Goal: Transaction & Acquisition: Purchase product/service

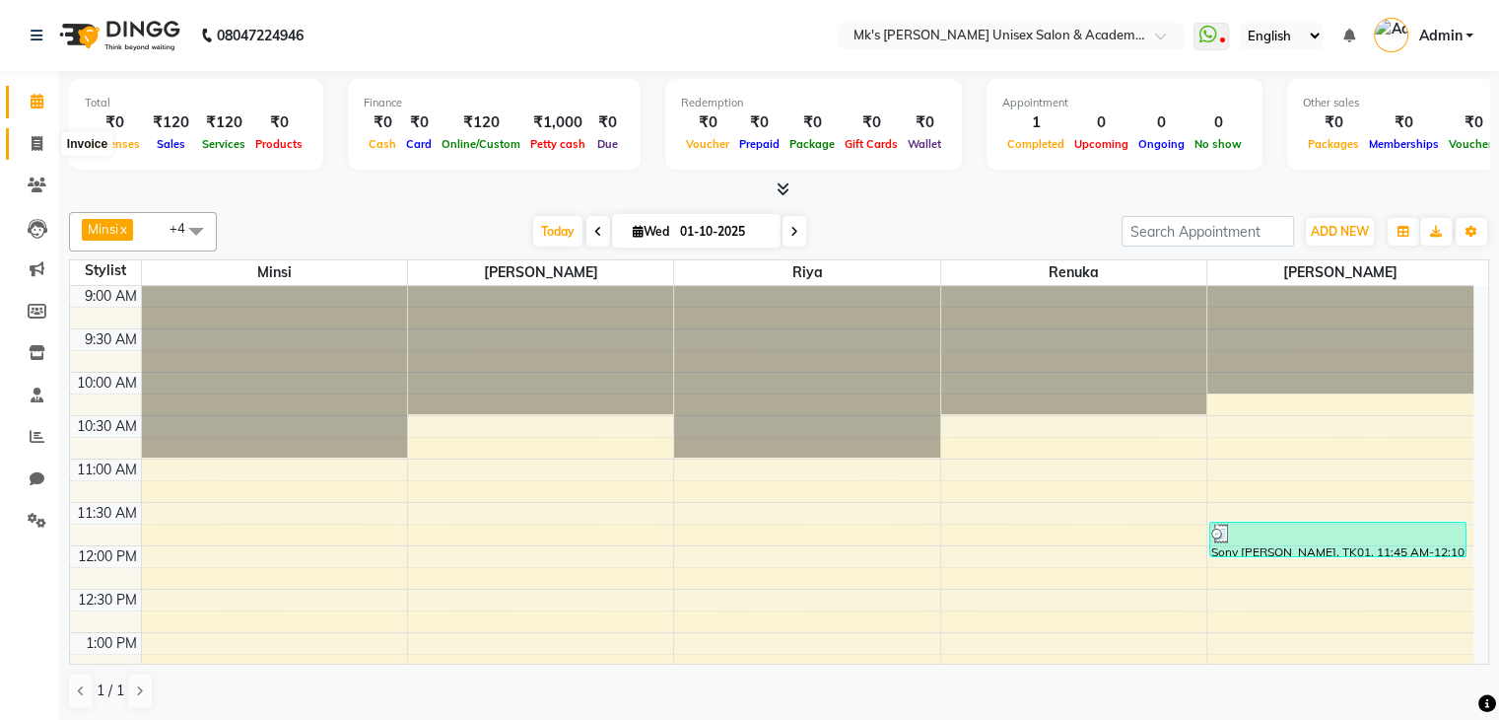
click at [32, 152] on span at bounding box center [37, 144] width 35 height 23
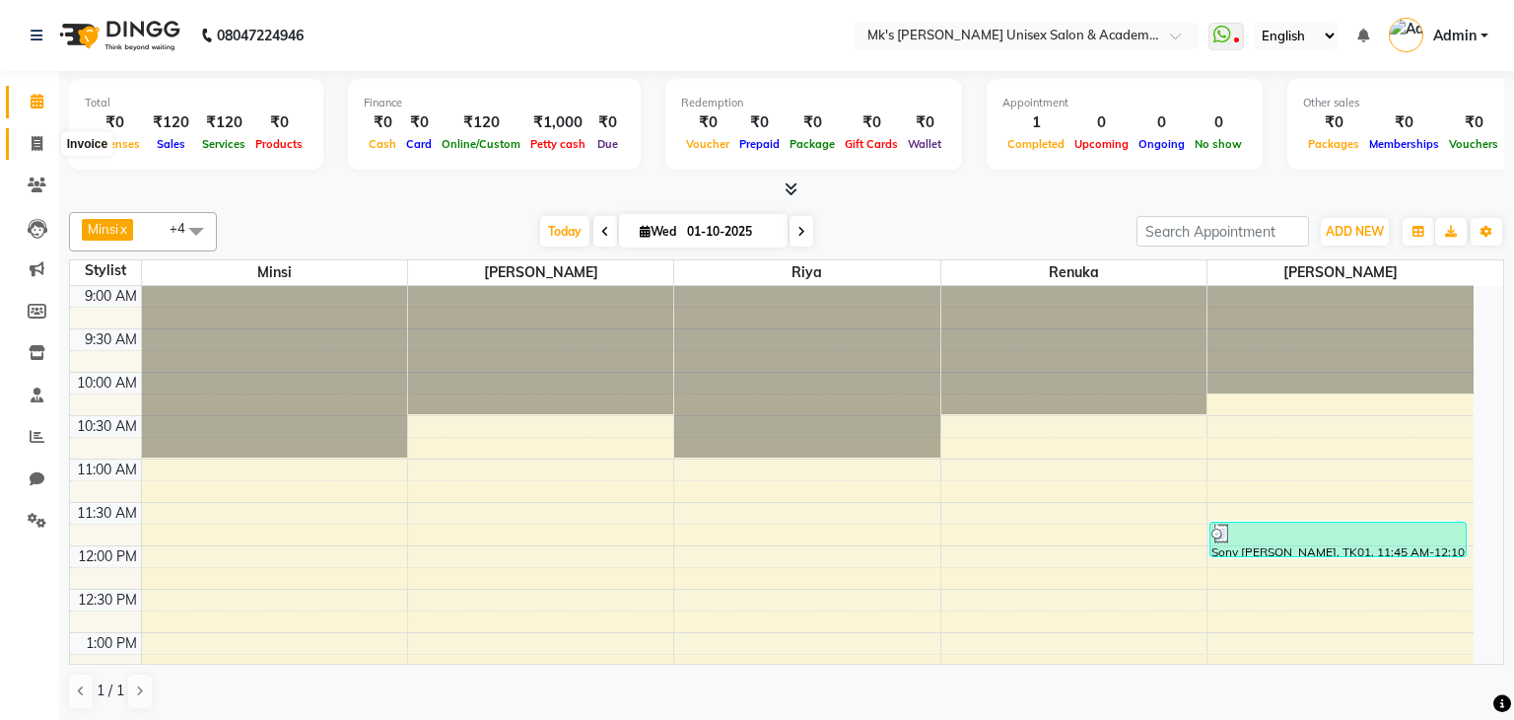
select select "service"
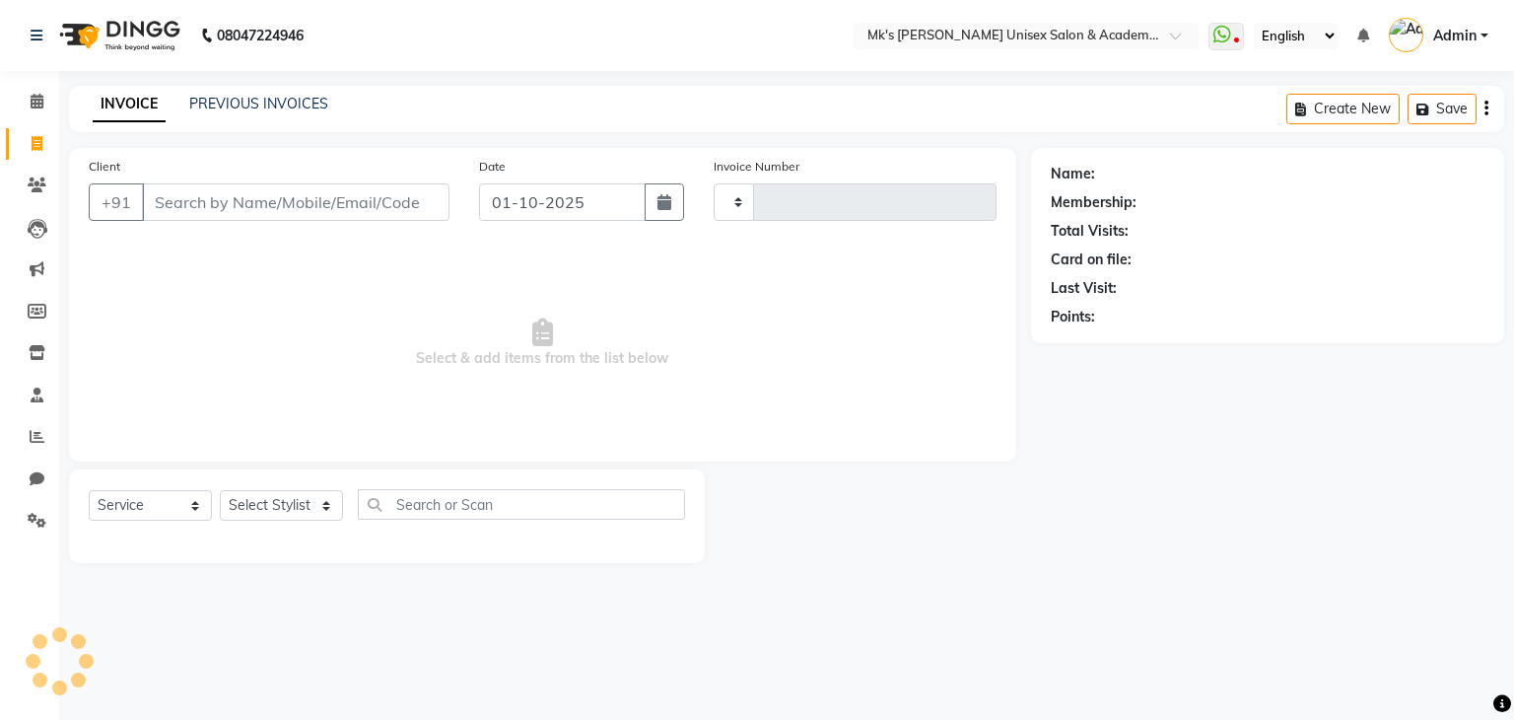
type input "0845"
select select "6031"
click at [1419, 103] on button "Open Invoices" at bounding box center [1411, 109] width 131 height 31
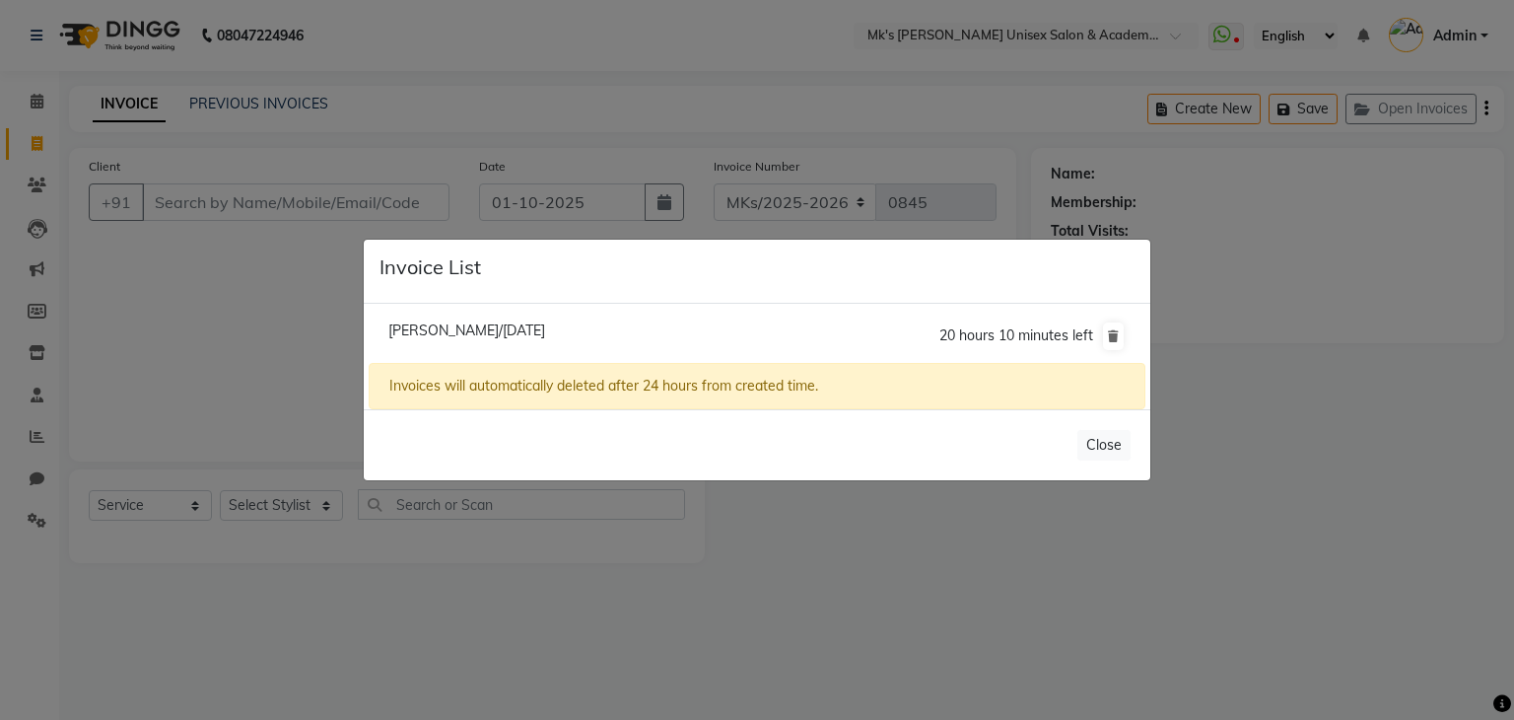
click at [505, 319] on li "[PERSON_NAME]/[DATE] 20 hours 10 minutes left" at bounding box center [757, 336] width 777 height 55
click at [505, 323] on span "[PERSON_NAME]/[DATE]" at bounding box center [466, 330] width 157 height 18
type input "8884506439"
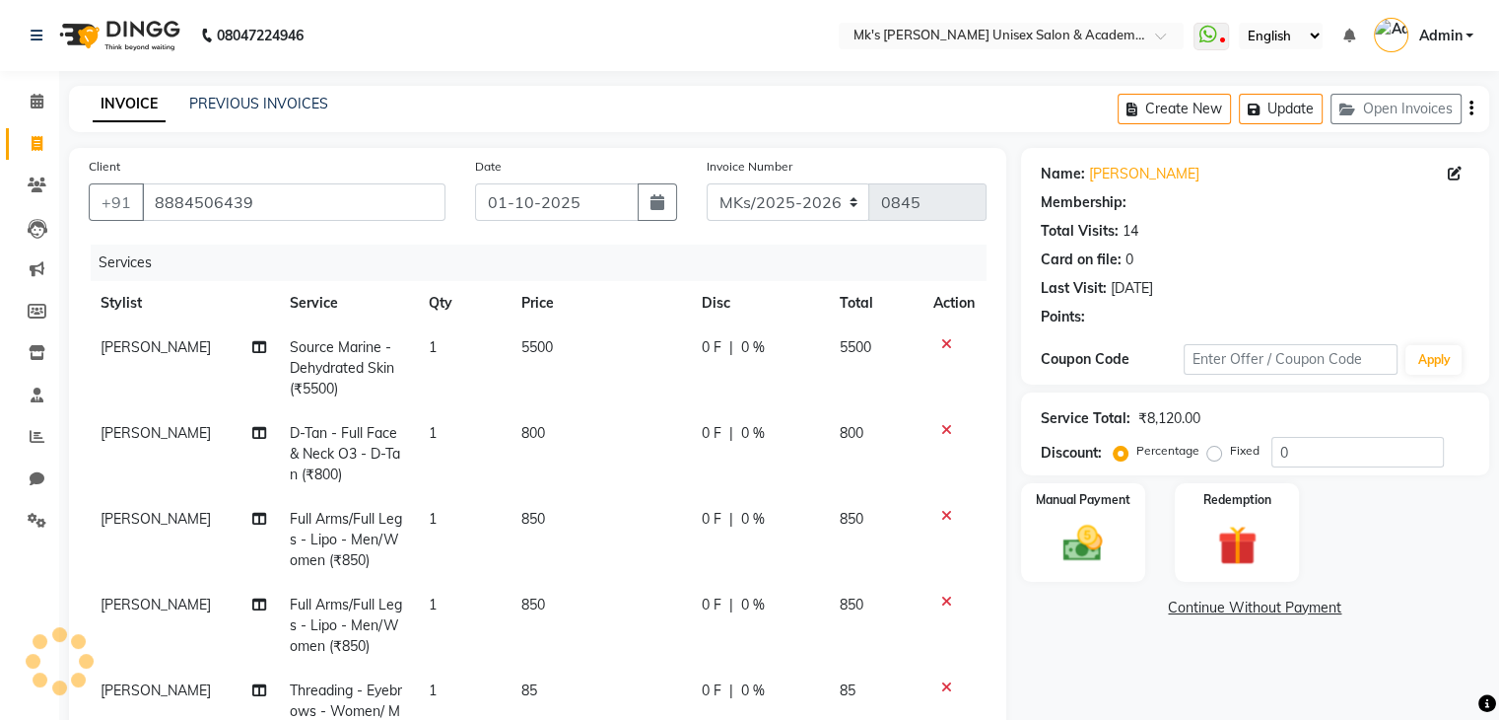
select select "1: Object"
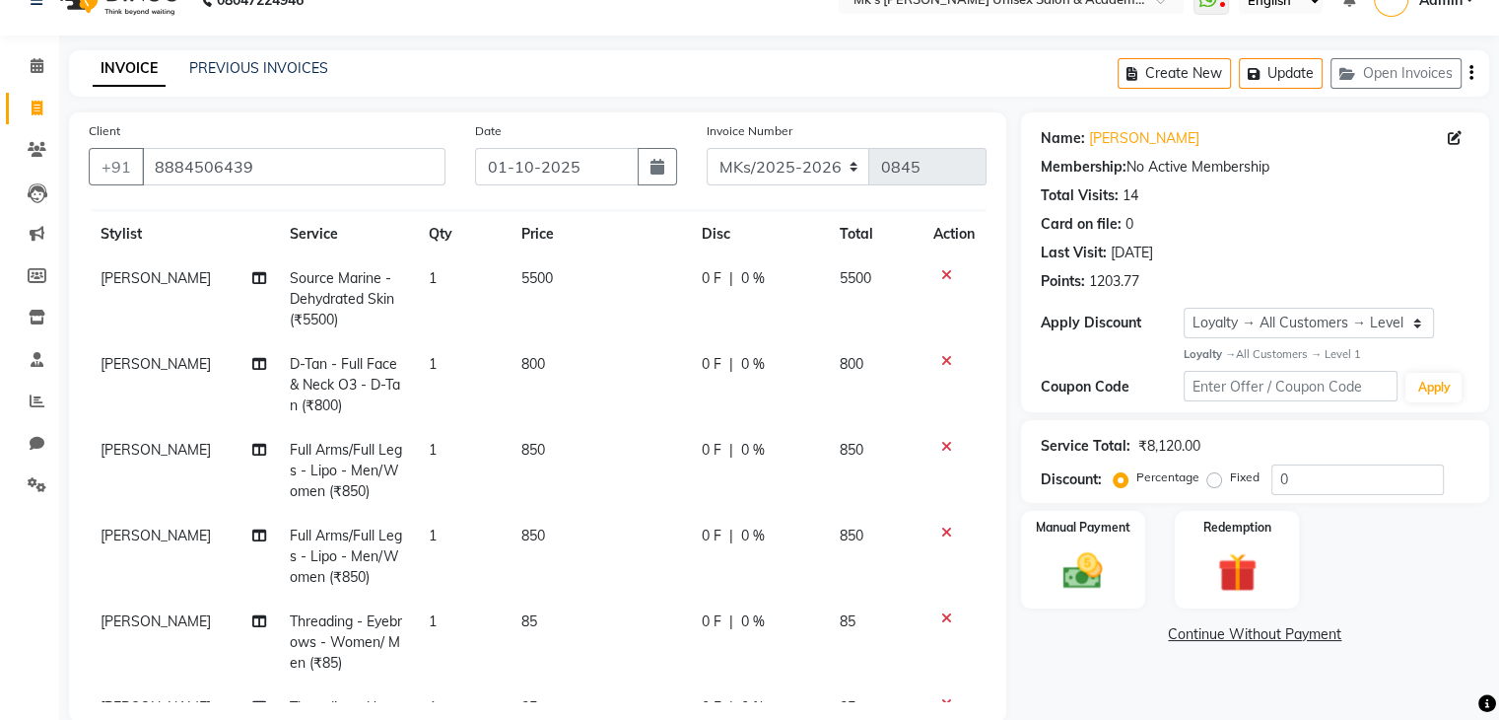
scroll to position [35, 0]
click at [941, 352] on icon at bounding box center [946, 359] width 11 height 14
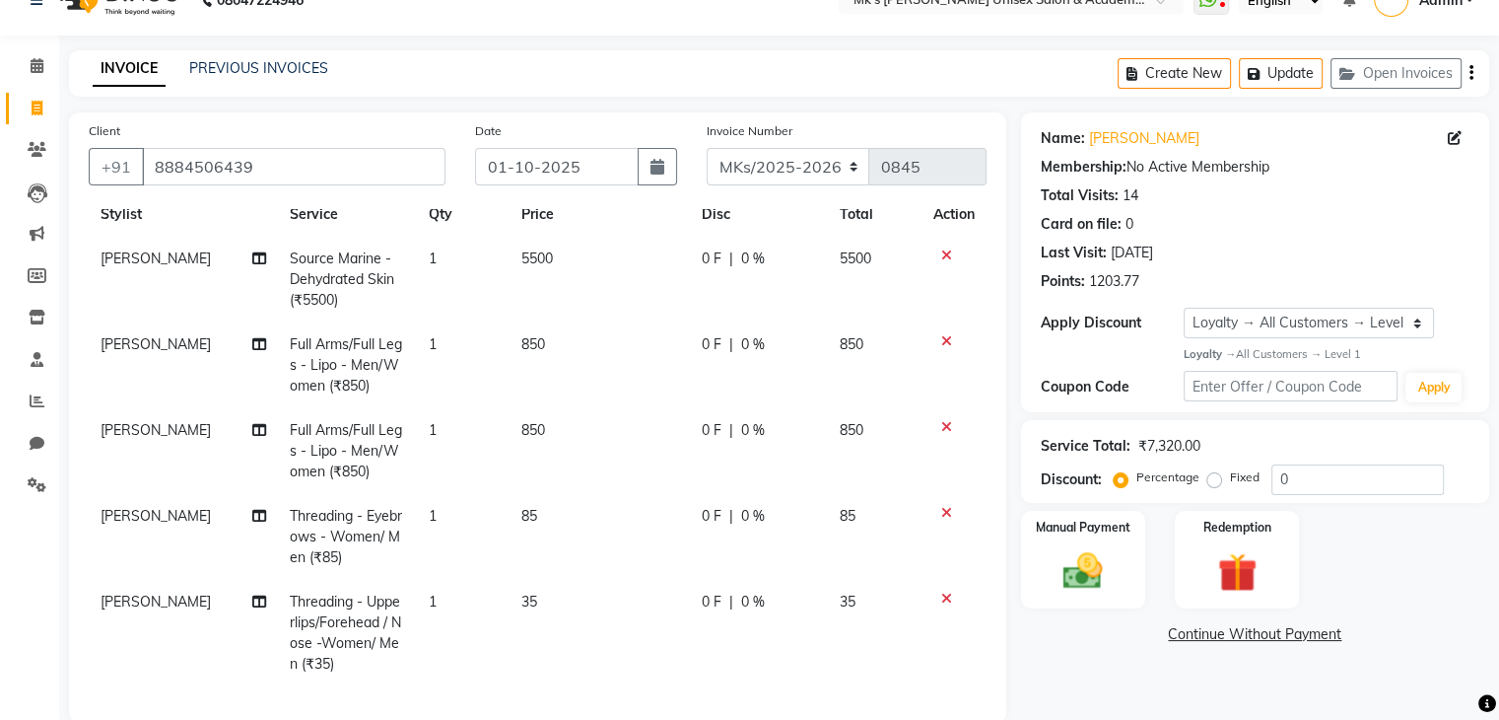
click at [748, 261] on td "0 F | 0 %" at bounding box center [759, 280] width 138 height 86
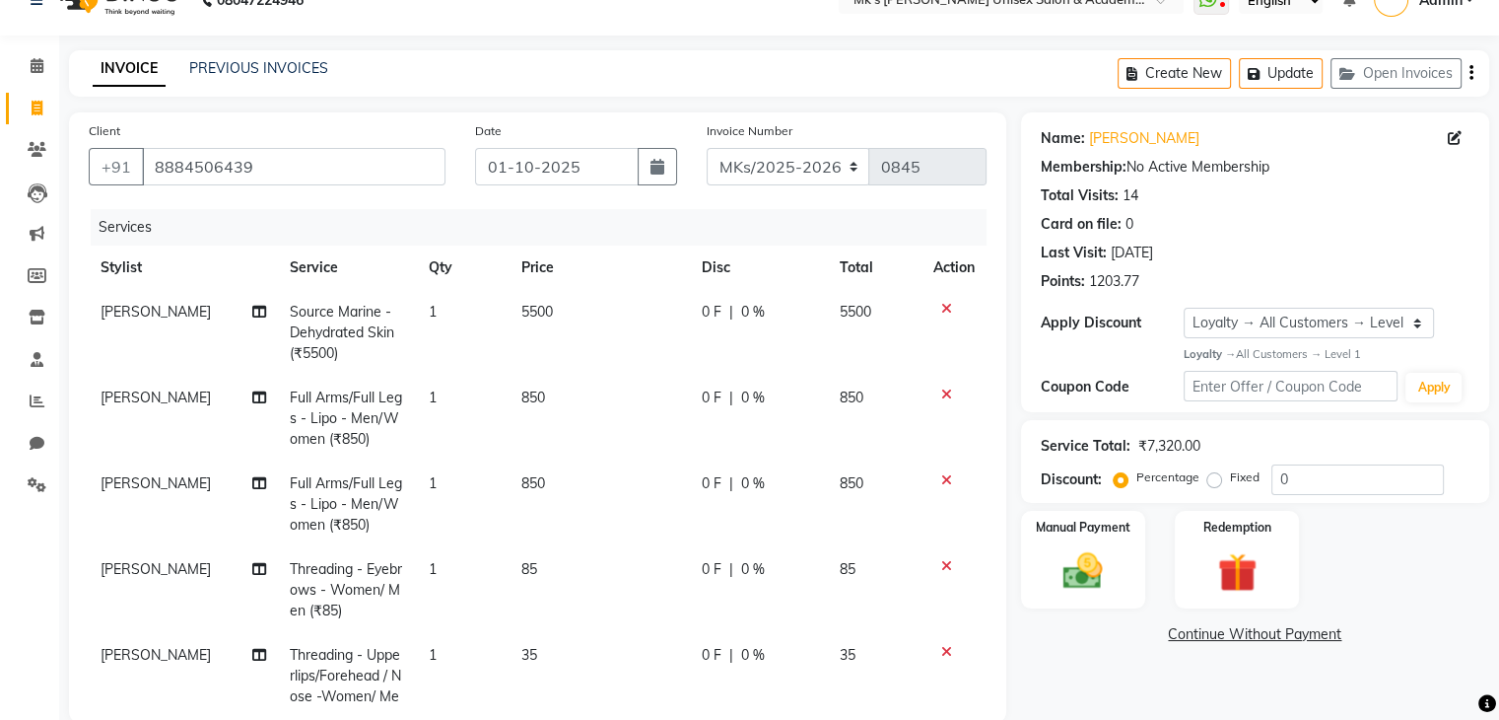
select select "21736"
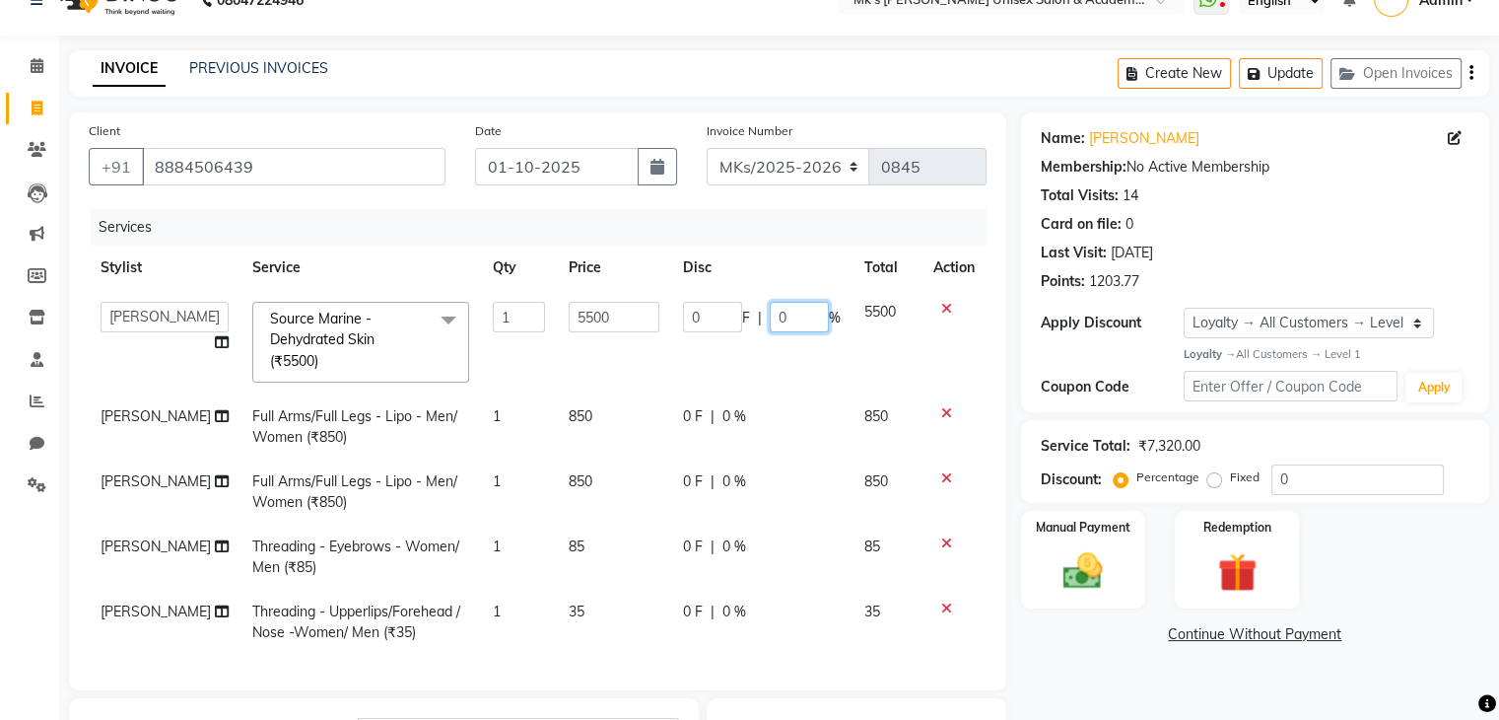
click at [770, 309] on input "0" at bounding box center [799, 317] width 59 height 31
type input "30"
click at [754, 416] on td "0 F | 0 %" at bounding box center [761, 426] width 181 height 65
select select "21736"
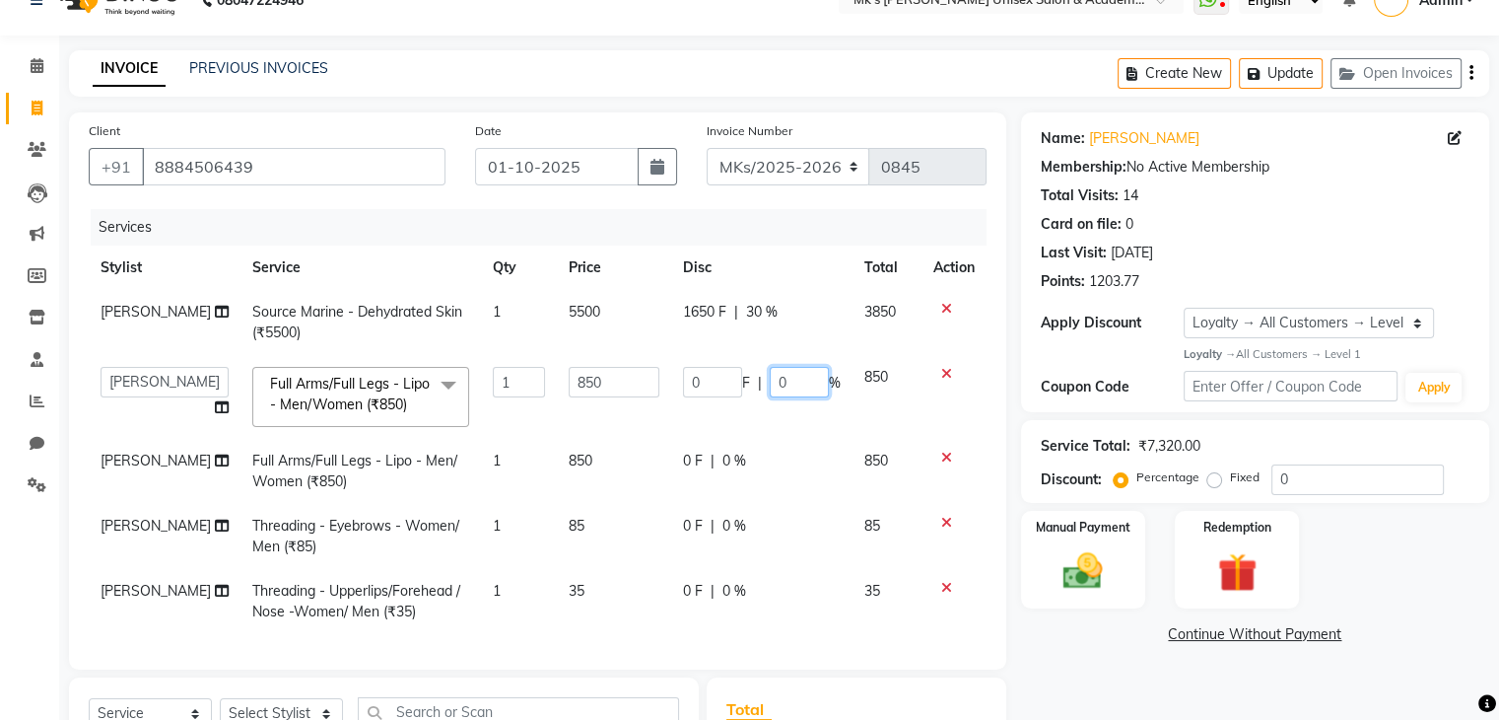
click at [772, 394] on input "0" at bounding box center [799, 382] width 59 height 31
type input "30"
click at [760, 466] on td "0 F | 0 %" at bounding box center [761, 471] width 181 height 65
select select "21736"
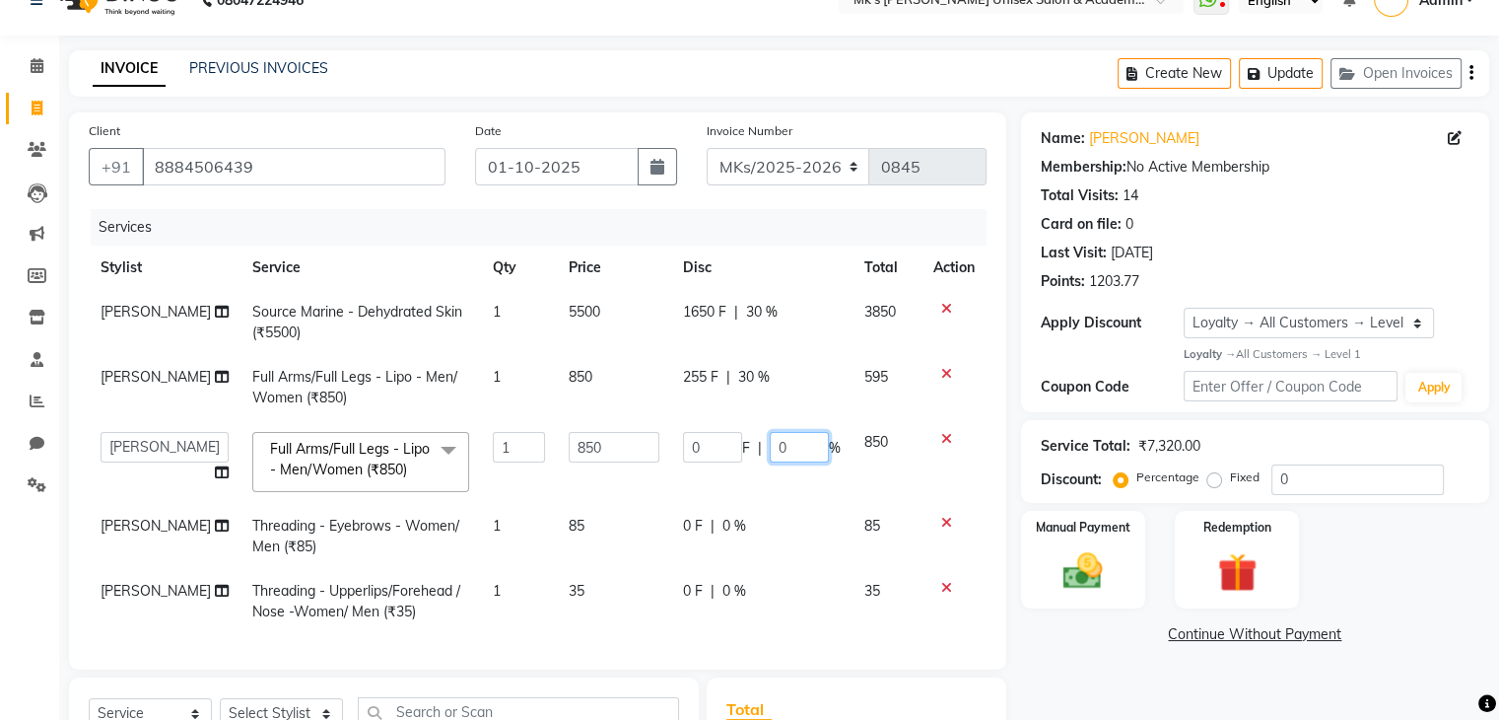
click at [770, 447] on input "0" at bounding box center [799, 447] width 59 height 31
type input "30"
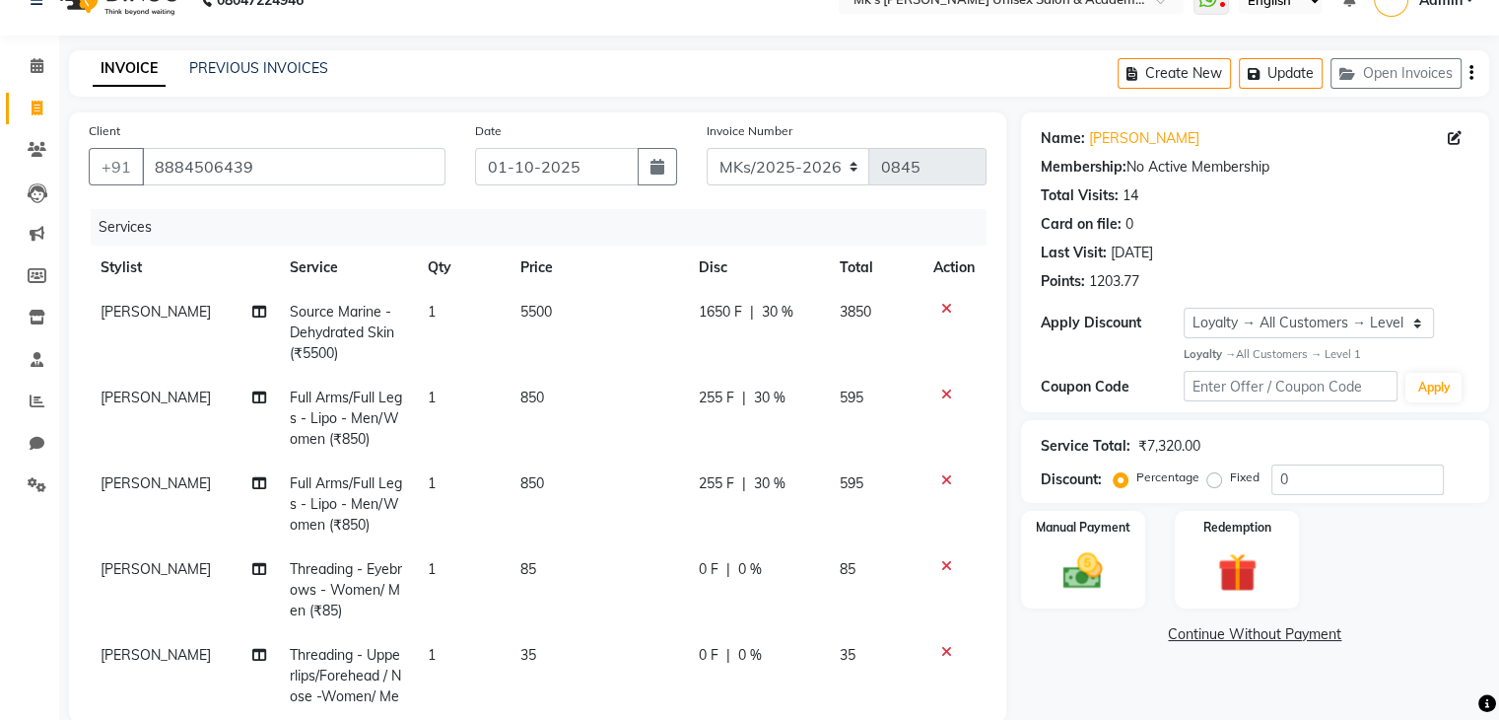
click at [800, 474] on td "255 F | 30 %" at bounding box center [757, 504] width 141 height 86
select select "21736"
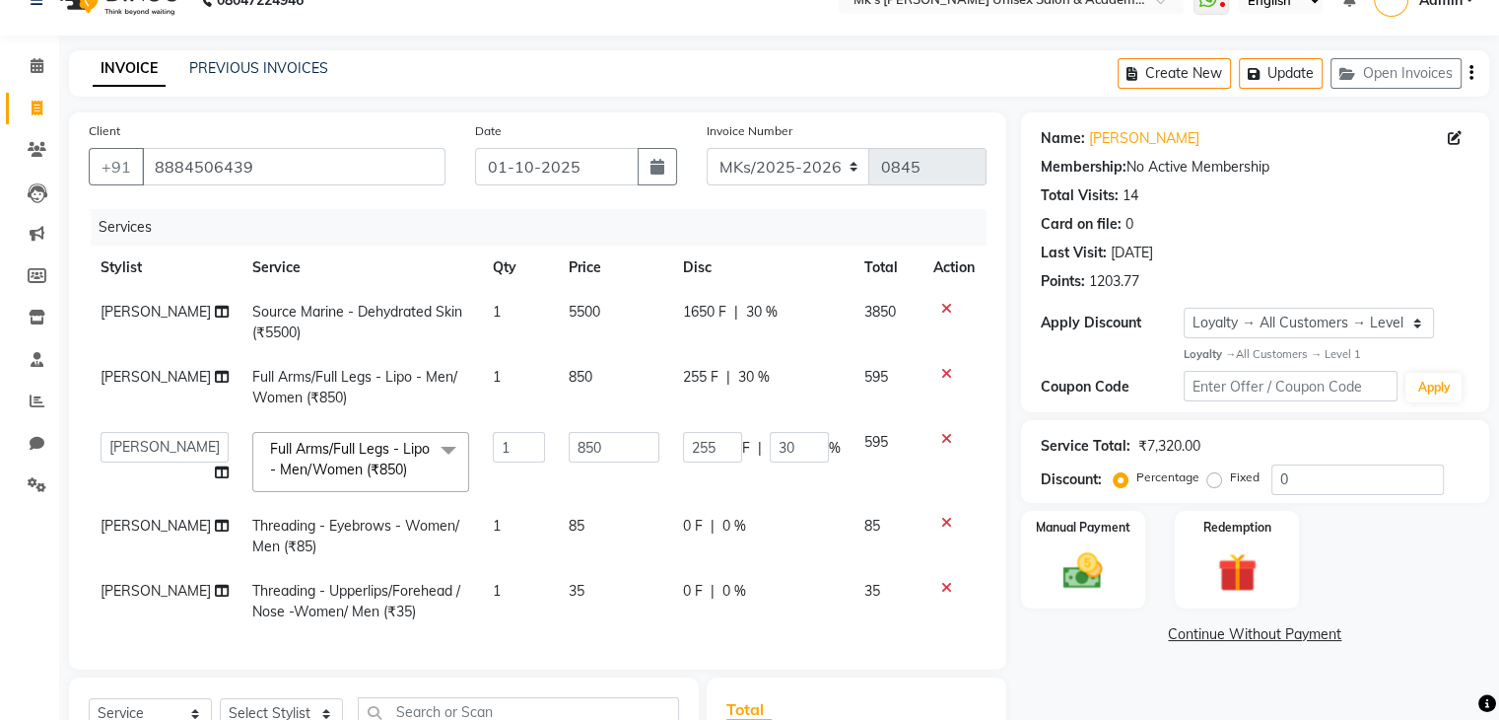
scroll to position [312, 0]
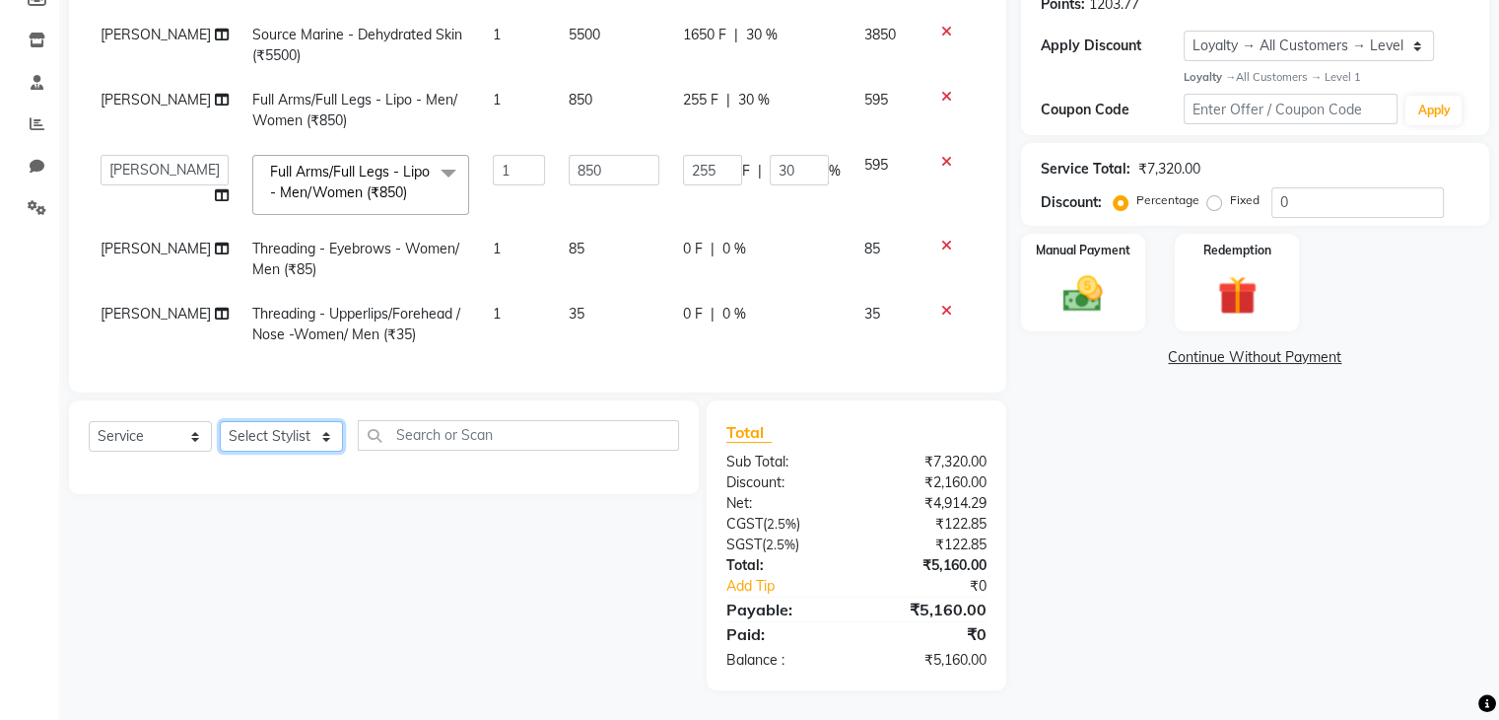
click at [272, 439] on select "Select Stylist [PERSON_NAME] Minsi Renuka [PERSON_NAME] [PERSON_NAME]" at bounding box center [281, 436] width 123 height 31
select select "21736"
click at [220, 421] on select "Select Stylist [PERSON_NAME] Minsi Renuka [PERSON_NAME] [PERSON_NAME]" at bounding box center [281, 436] width 123 height 31
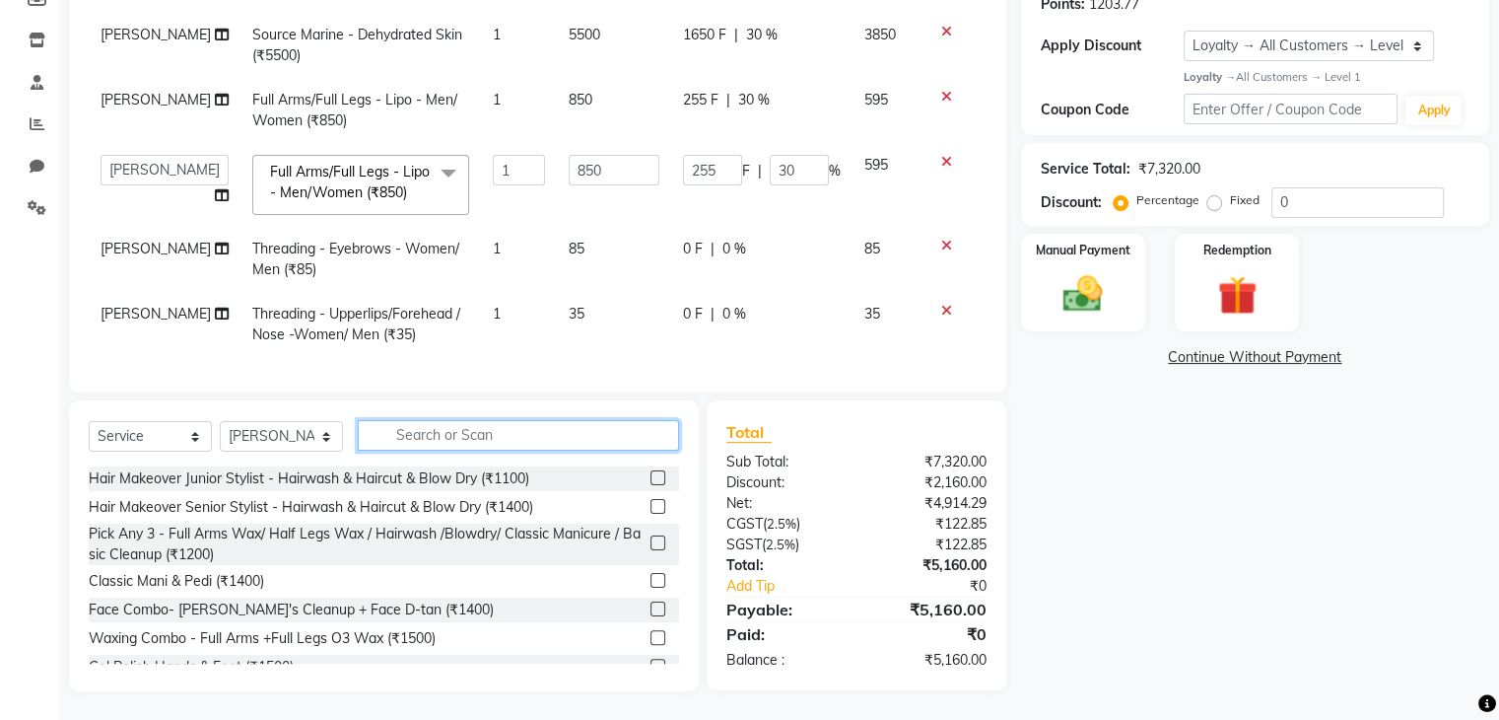
click at [446, 420] on input "text" at bounding box center [518, 435] width 321 height 31
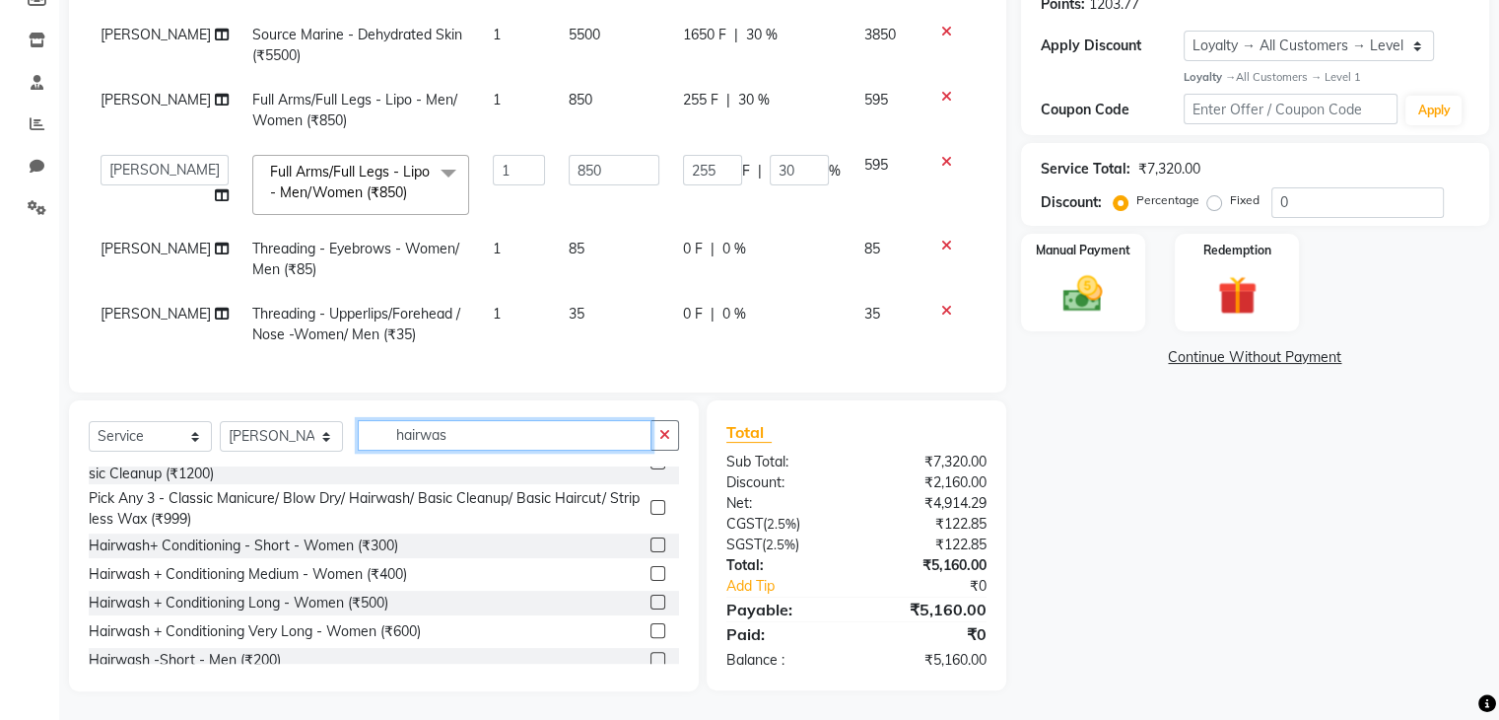
scroll to position [122, 0]
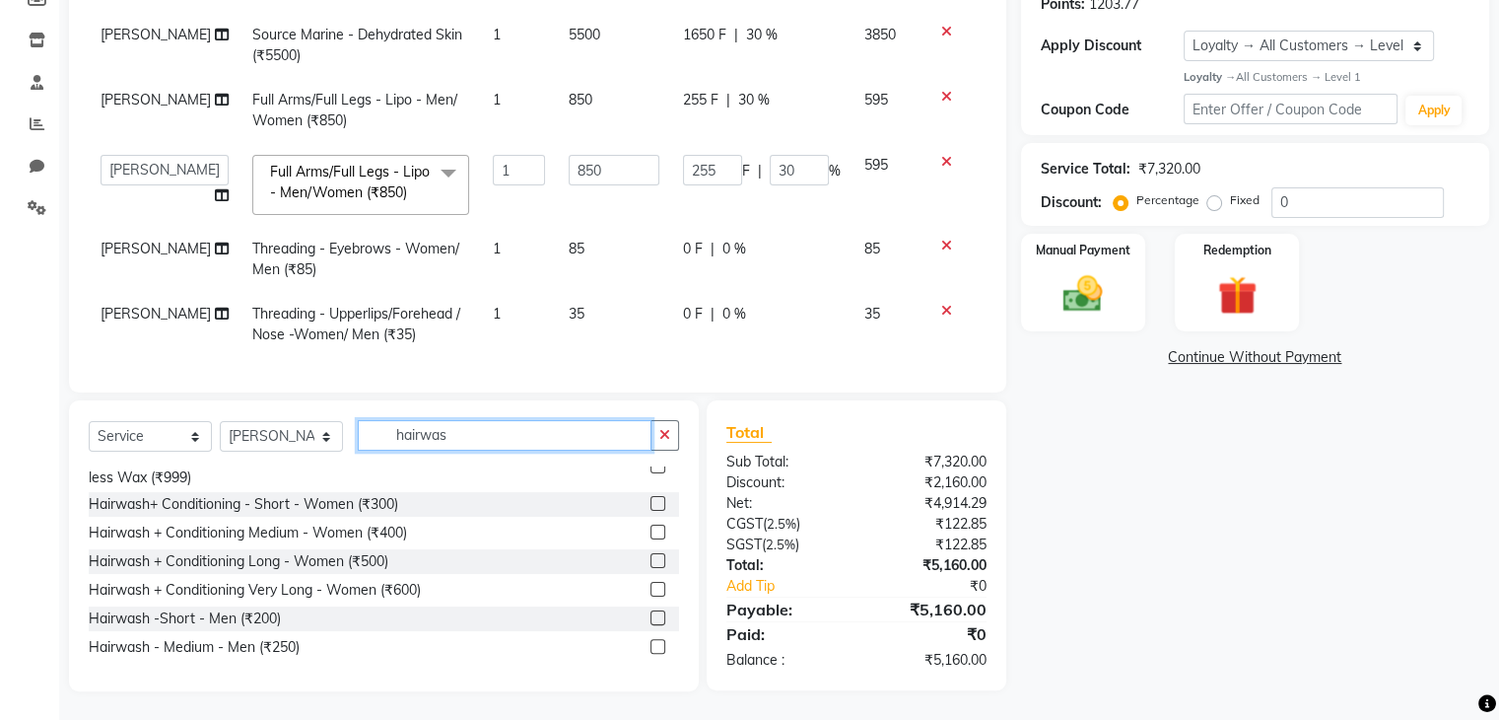
type input "hairwas"
click at [651, 529] on label at bounding box center [658, 531] width 15 height 15
click at [651, 529] on input "checkbox" at bounding box center [657, 532] width 13 height 13
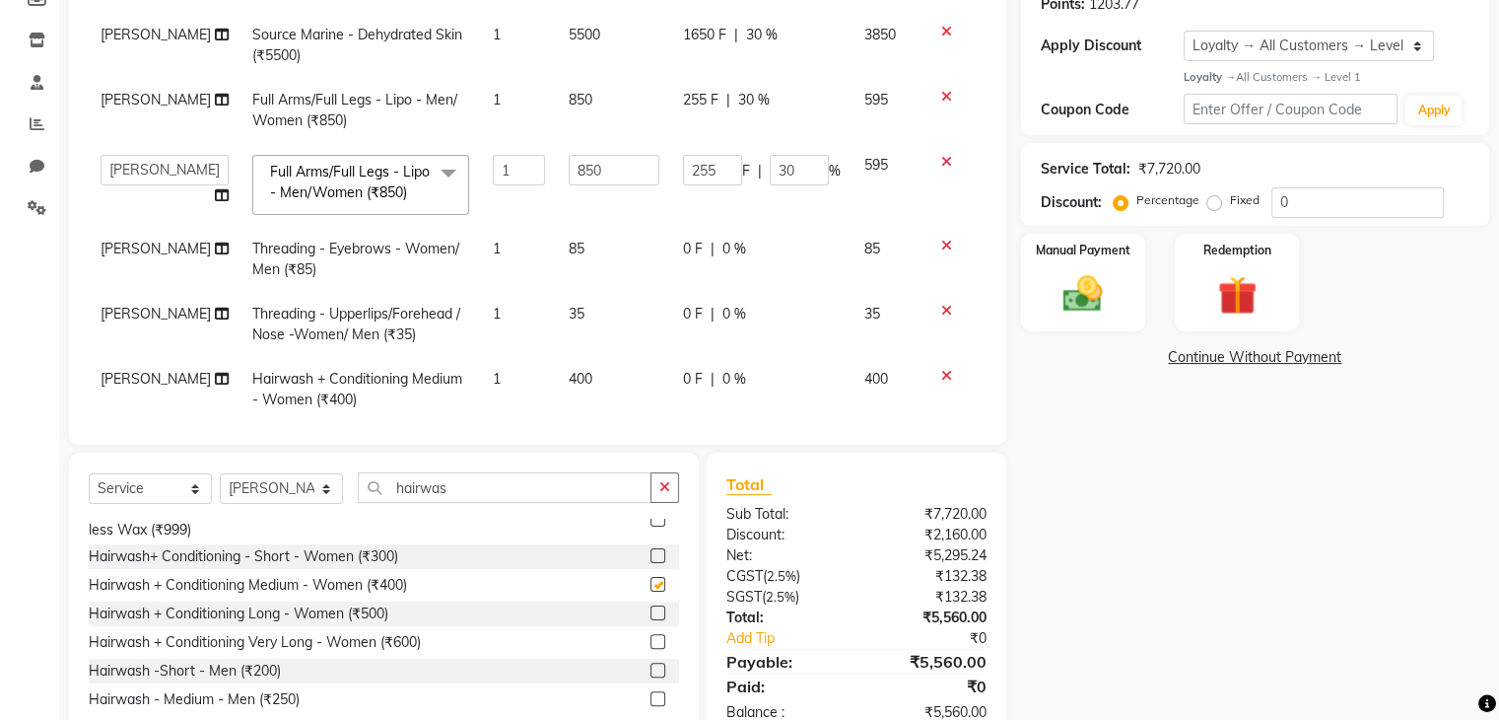
checkbox input "false"
click at [941, 309] on icon at bounding box center [946, 311] width 11 height 14
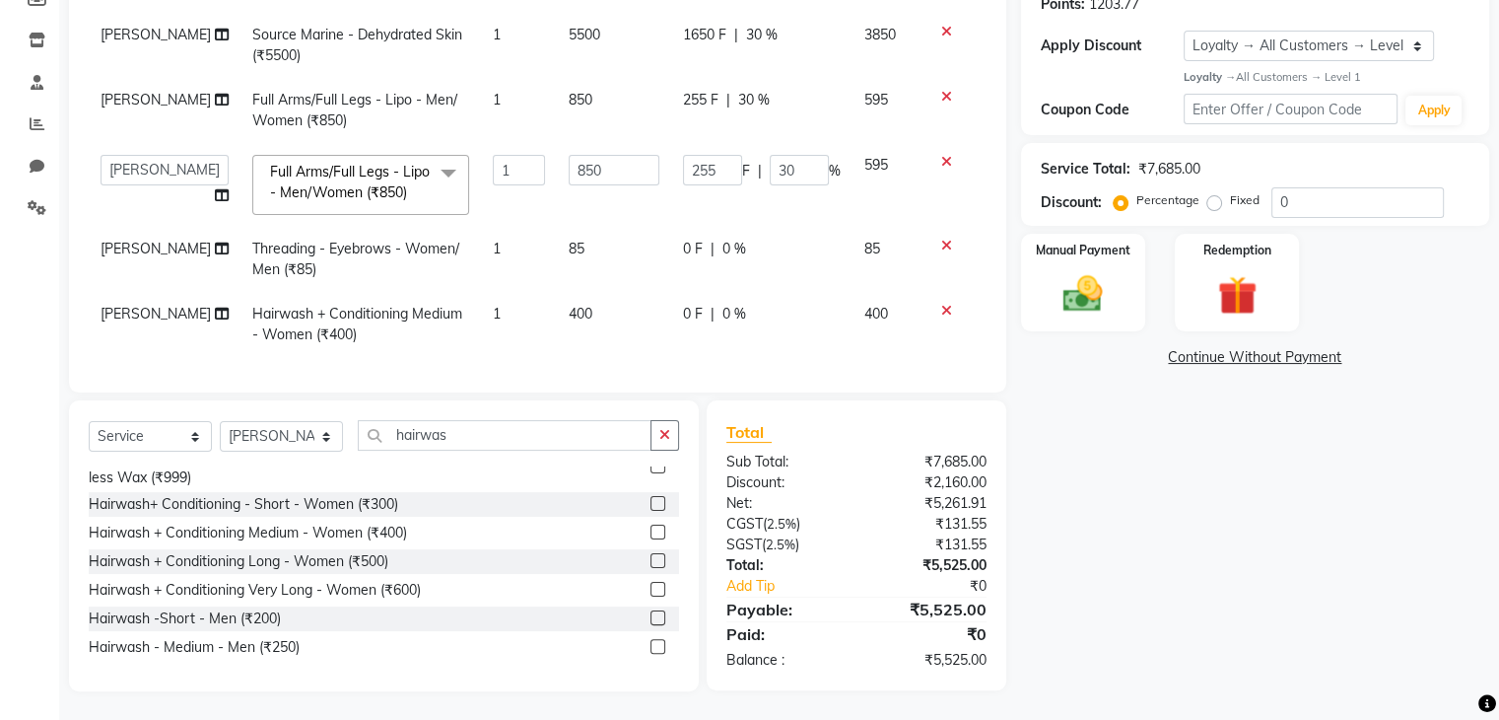
click at [1001, 210] on div "Client [PHONE_NUMBER] Date [DATE] Invoice Number MKs/2025-2026 MK/2025-26 V/202…" at bounding box center [537, 113] width 937 height 557
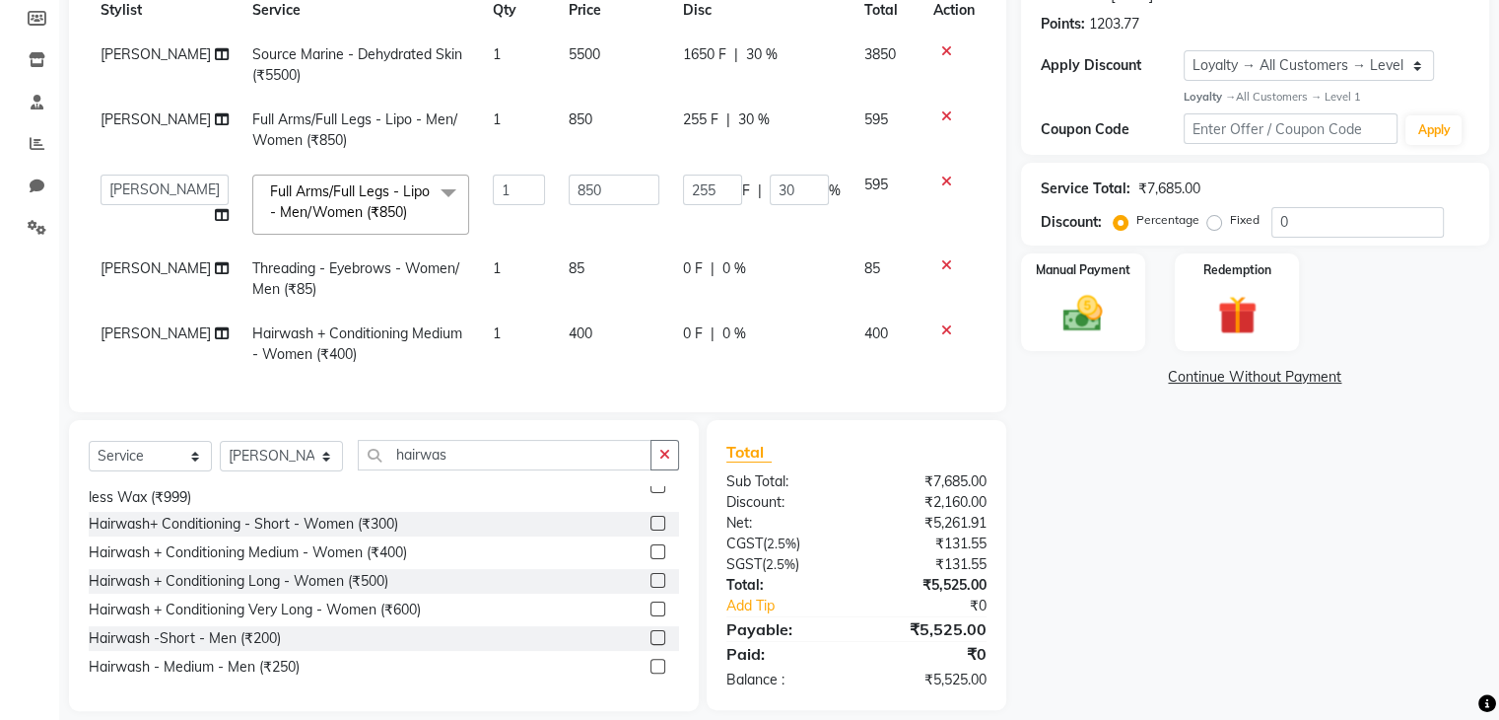
scroll to position [308, 0]
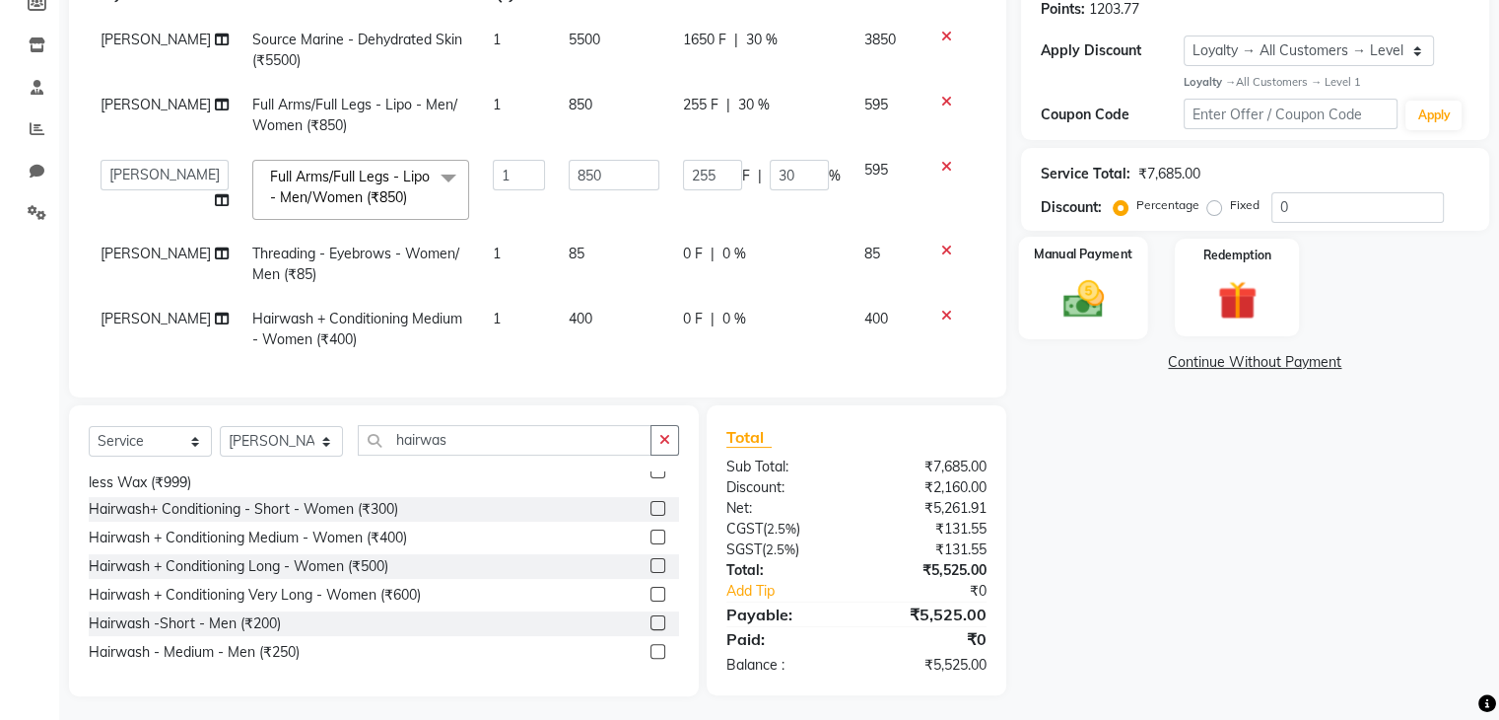
click at [1050, 281] on img at bounding box center [1083, 298] width 66 height 47
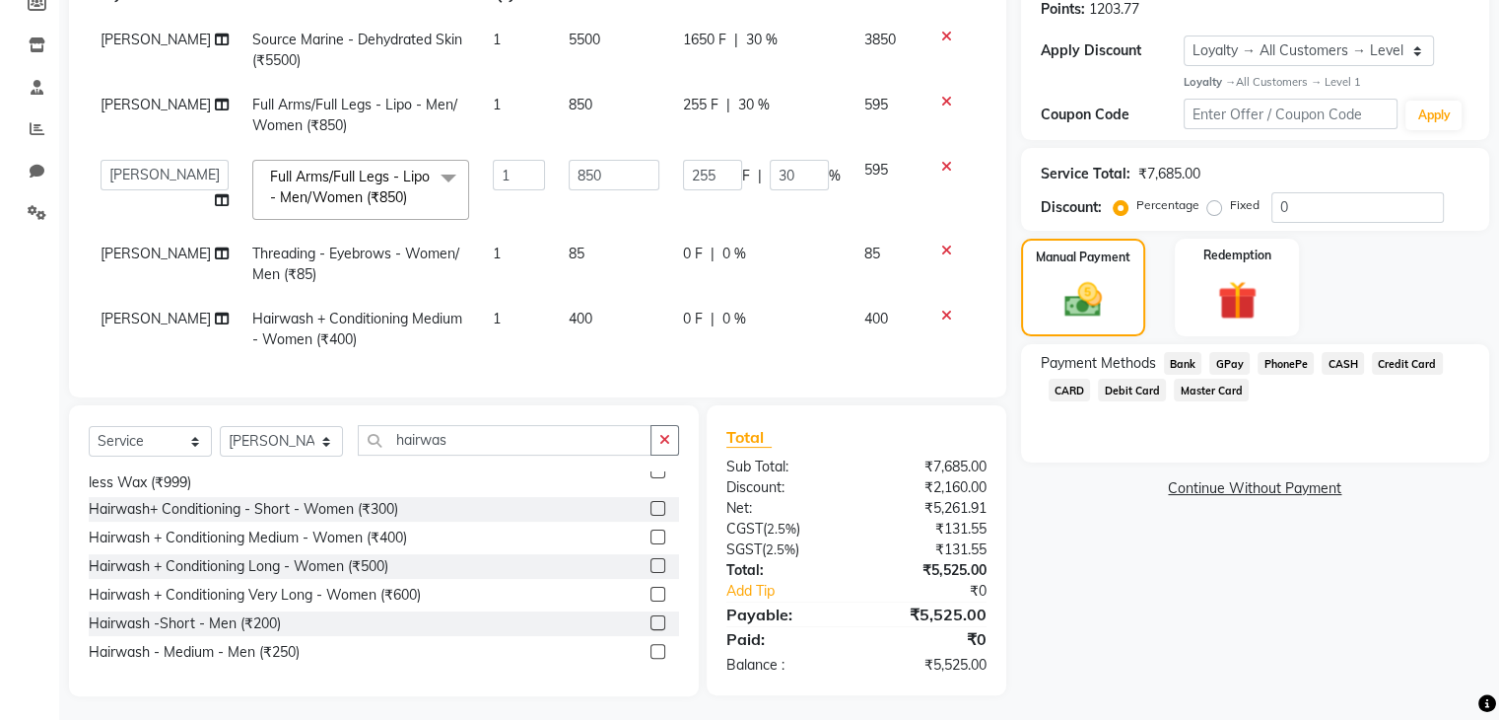
click at [1211, 366] on span "GPay" at bounding box center [1230, 363] width 40 height 23
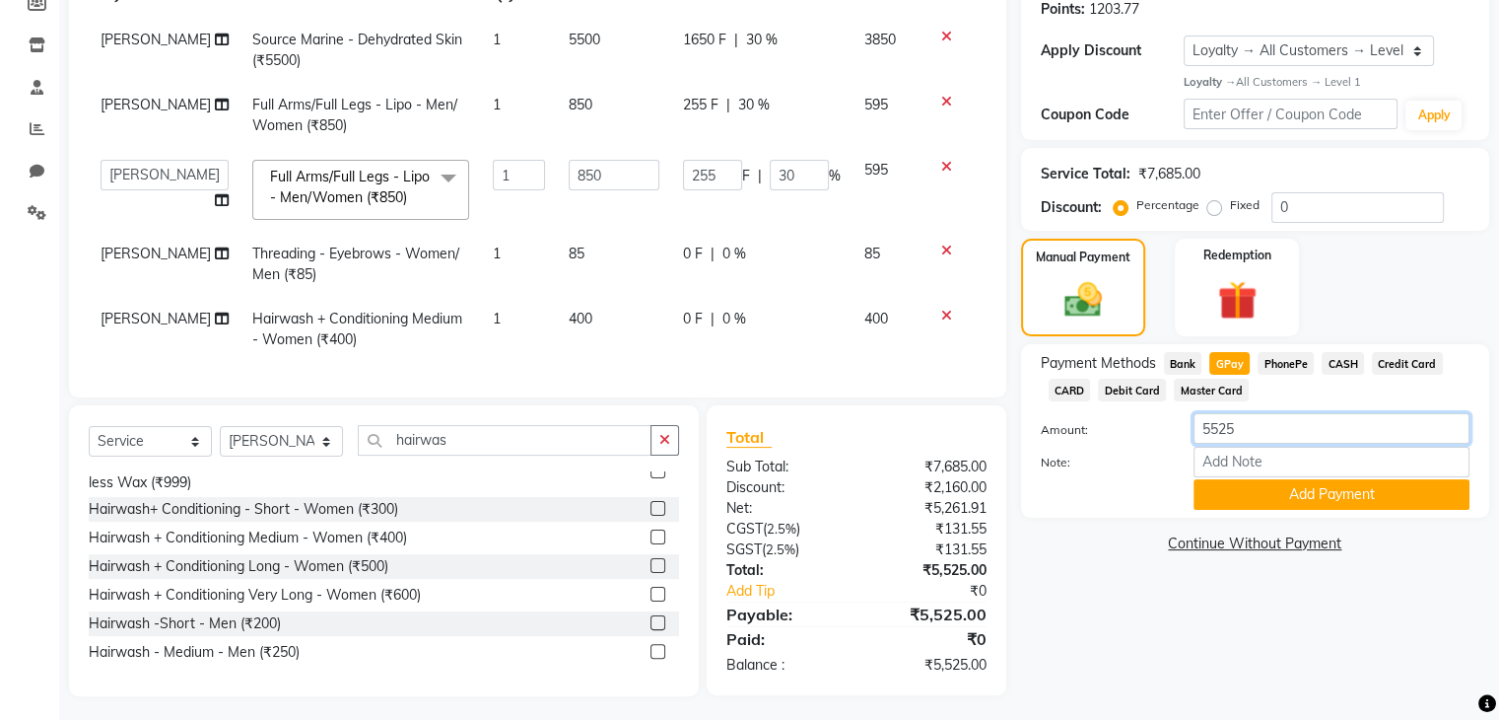
click at [1214, 431] on input "5525" at bounding box center [1332, 428] width 276 height 31
type input "5975"
click at [1254, 491] on button "Add Payment" at bounding box center [1332, 494] width 276 height 31
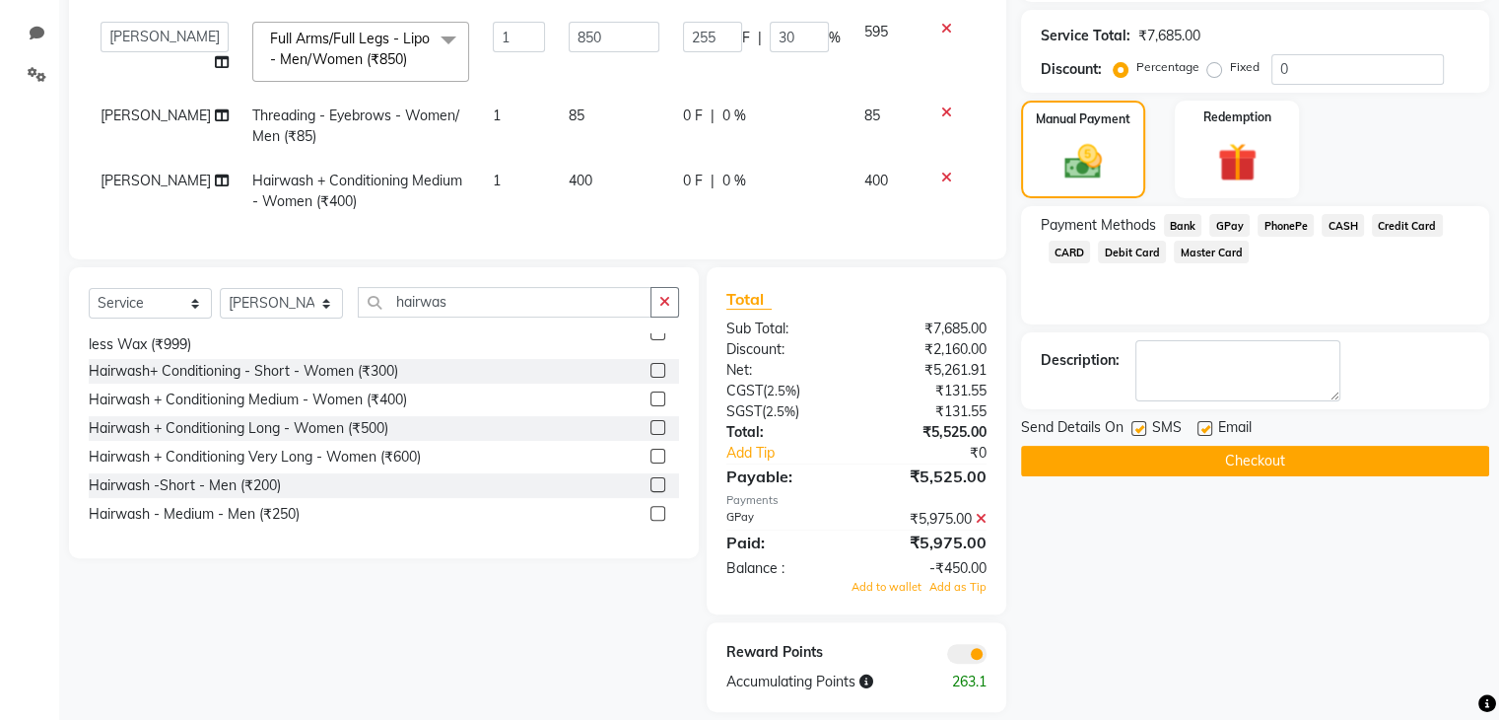
scroll to position [448, 0]
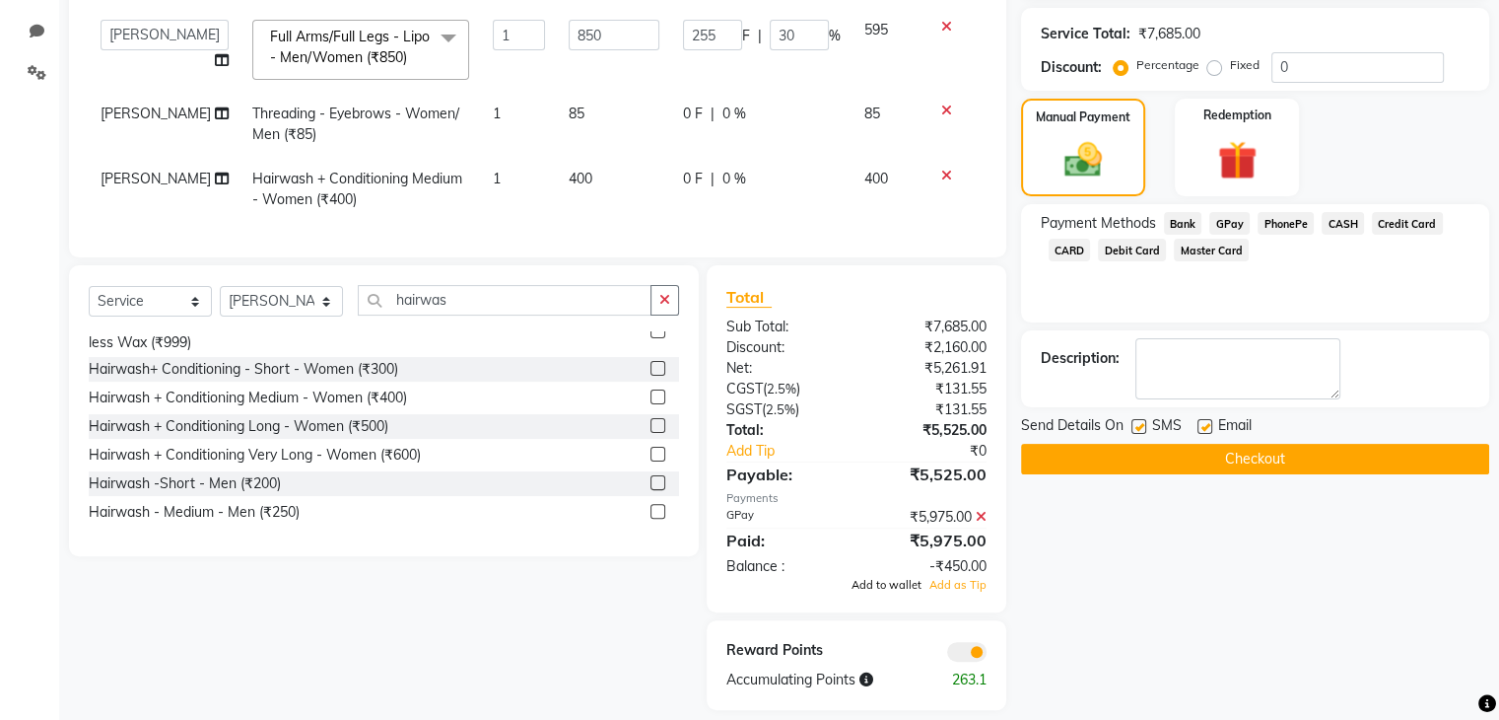
click at [887, 589] on span "Add to wallet" at bounding box center [887, 585] width 70 height 14
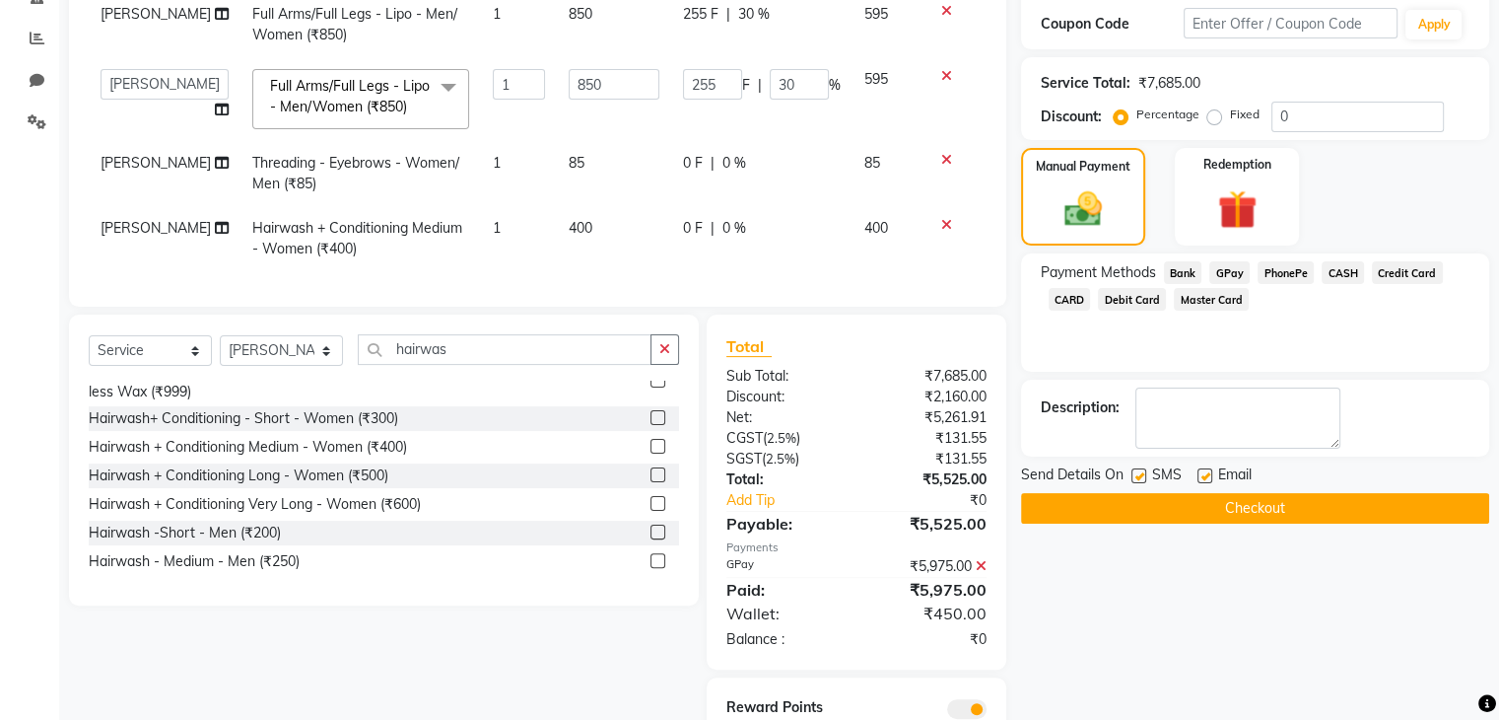
scroll to position [414, 0]
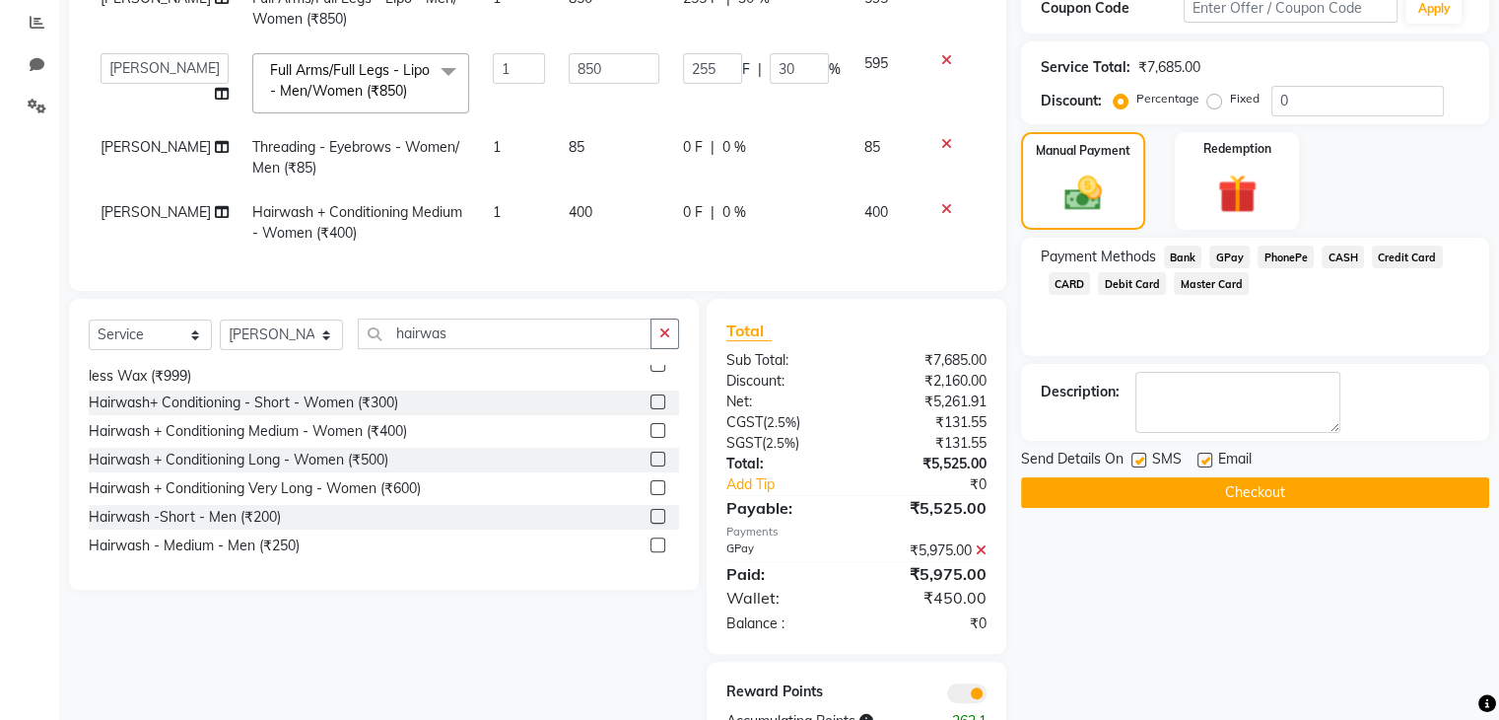
click at [1237, 491] on button "Checkout" at bounding box center [1255, 492] width 468 height 31
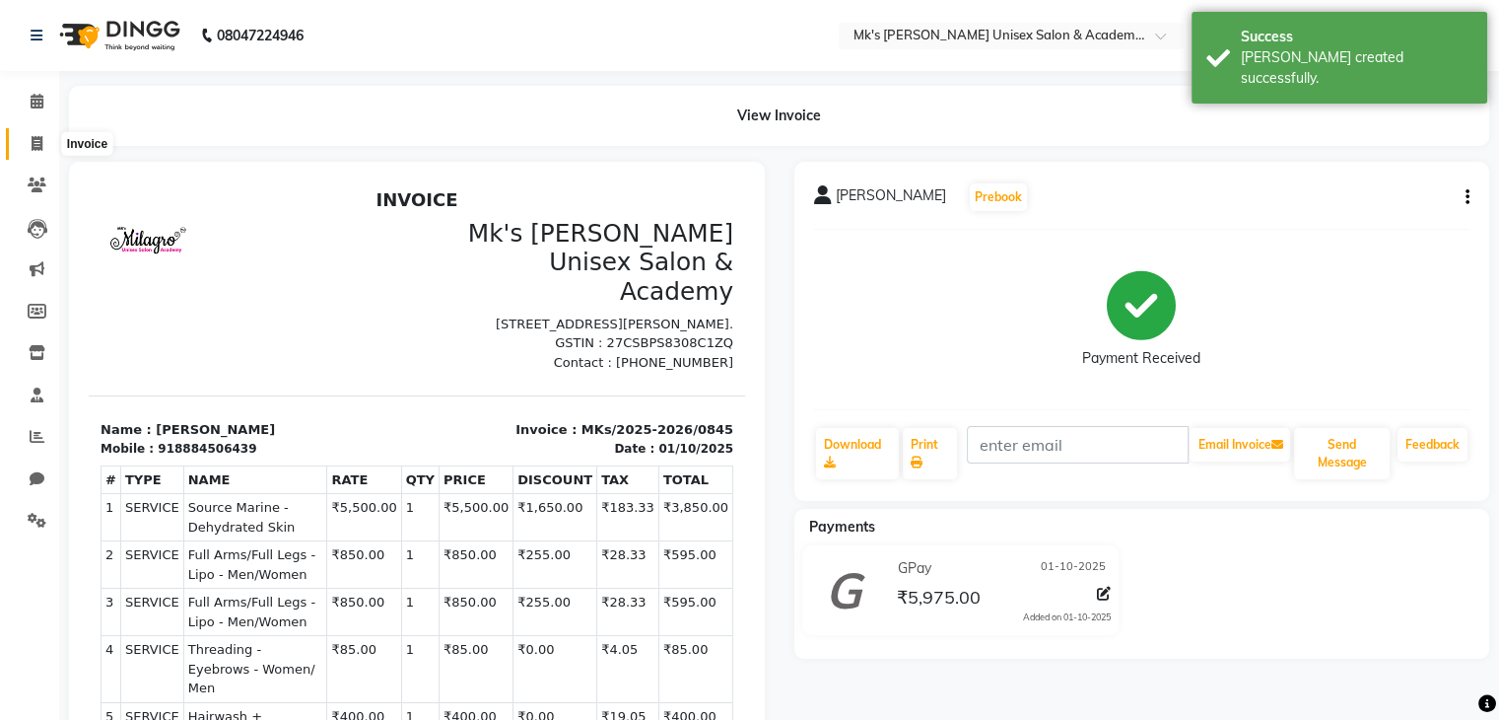
click at [35, 143] on icon at bounding box center [37, 143] width 11 height 15
select select "service"
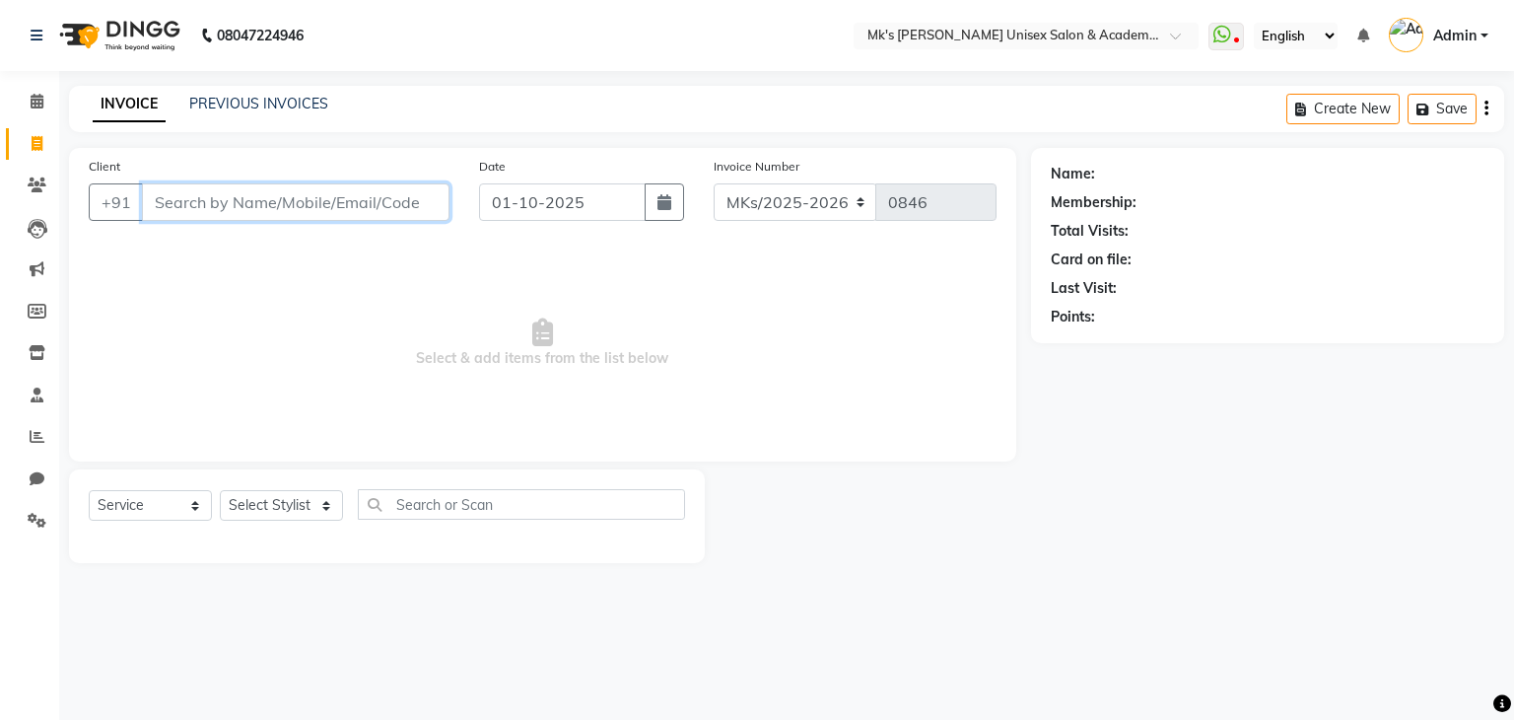
click at [212, 202] on input "Client" at bounding box center [296, 201] width 308 height 37
type input "n"
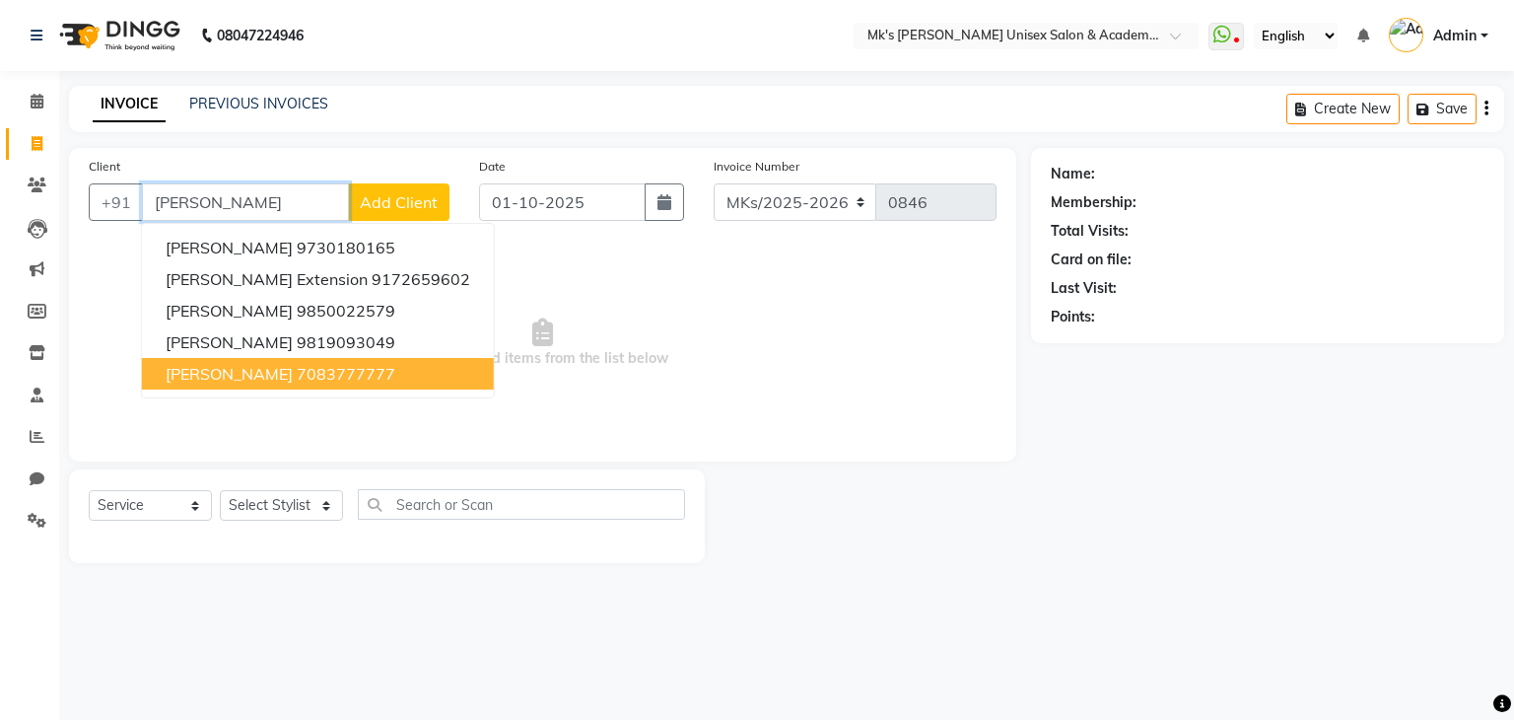
click at [297, 381] on ngb-highlight "7083777777" at bounding box center [346, 374] width 99 height 20
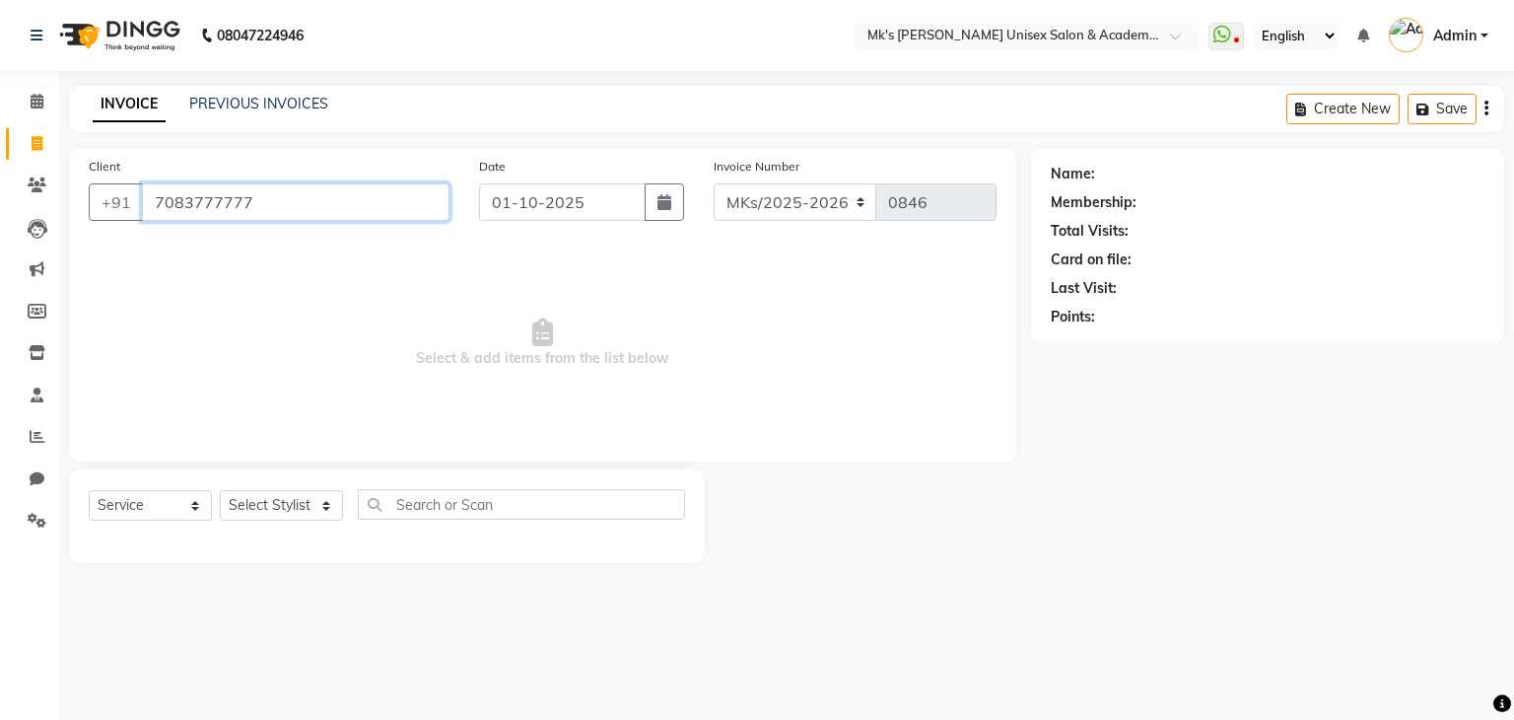
type input "7083777777"
select select "1: Object"
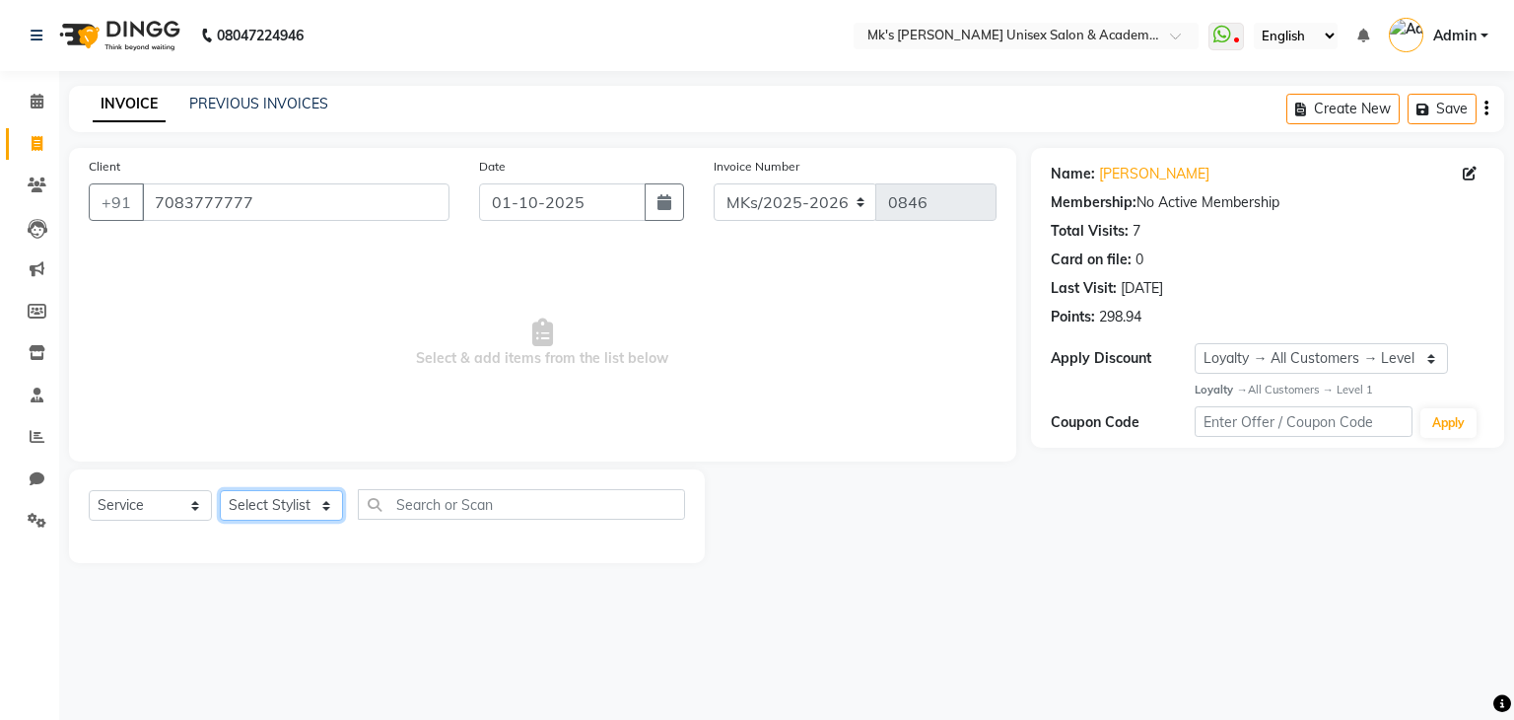
click at [270, 495] on select "Select Stylist [PERSON_NAME] Minsi Renuka [PERSON_NAME] [PERSON_NAME]" at bounding box center [281, 505] width 123 height 31
click at [220, 491] on select "Select Stylist [PERSON_NAME] Minsi Renuka [PERSON_NAME] [PERSON_NAME]" at bounding box center [281, 505] width 123 height 31
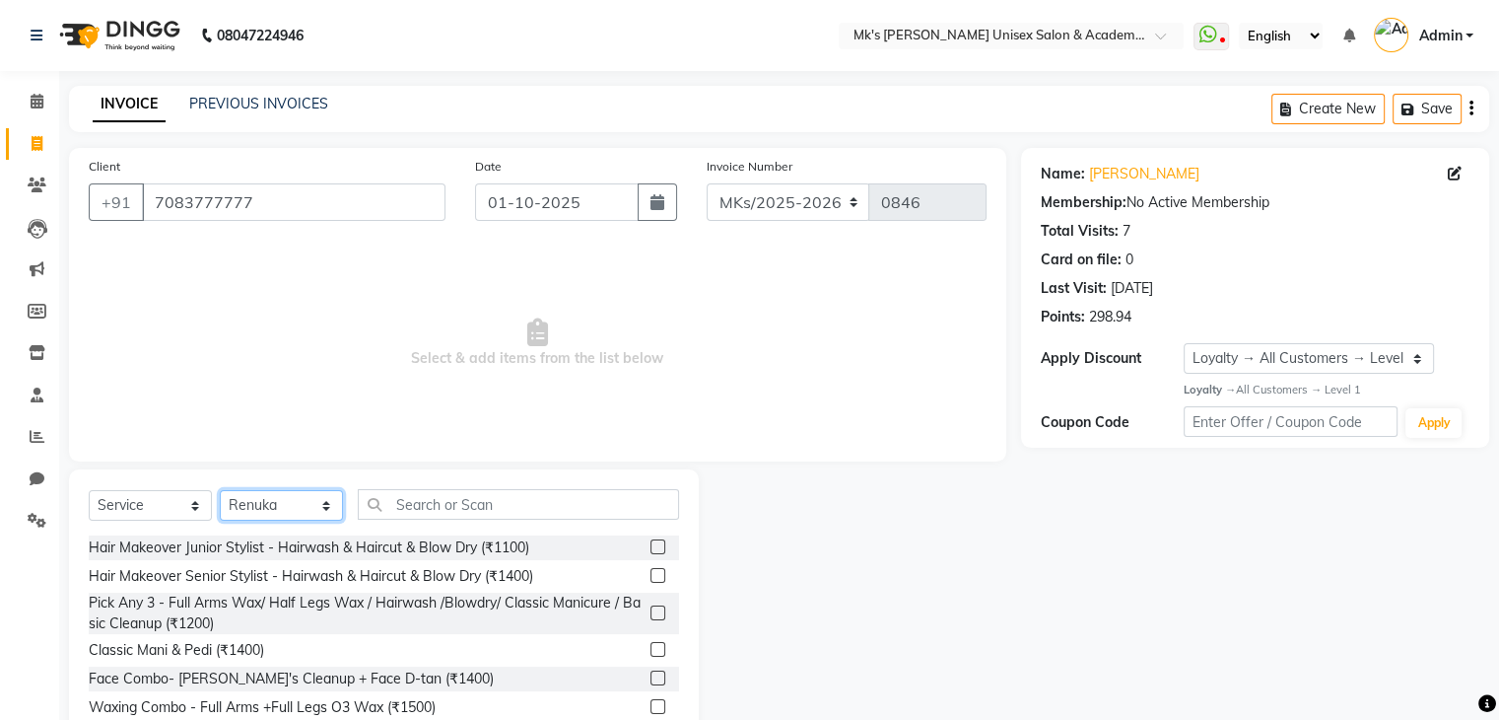
click at [311, 519] on select "Select Stylist [PERSON_NAME] Minsi Renuka [PERSON_NAME] [PERSON_NAME]" at bounding box center [281, 505] width 123 height 31
select select "74294"
click at [220, 491] on select "Select Stylist [PERSON_NAME] Minsi Renuka [PERSON_NAME] [PERSON_NAME]" at bounding box center [281, 505] width 123 height 31
click at [425, 510] on input "text" at bounding box center [518, 504] width 321 height 31
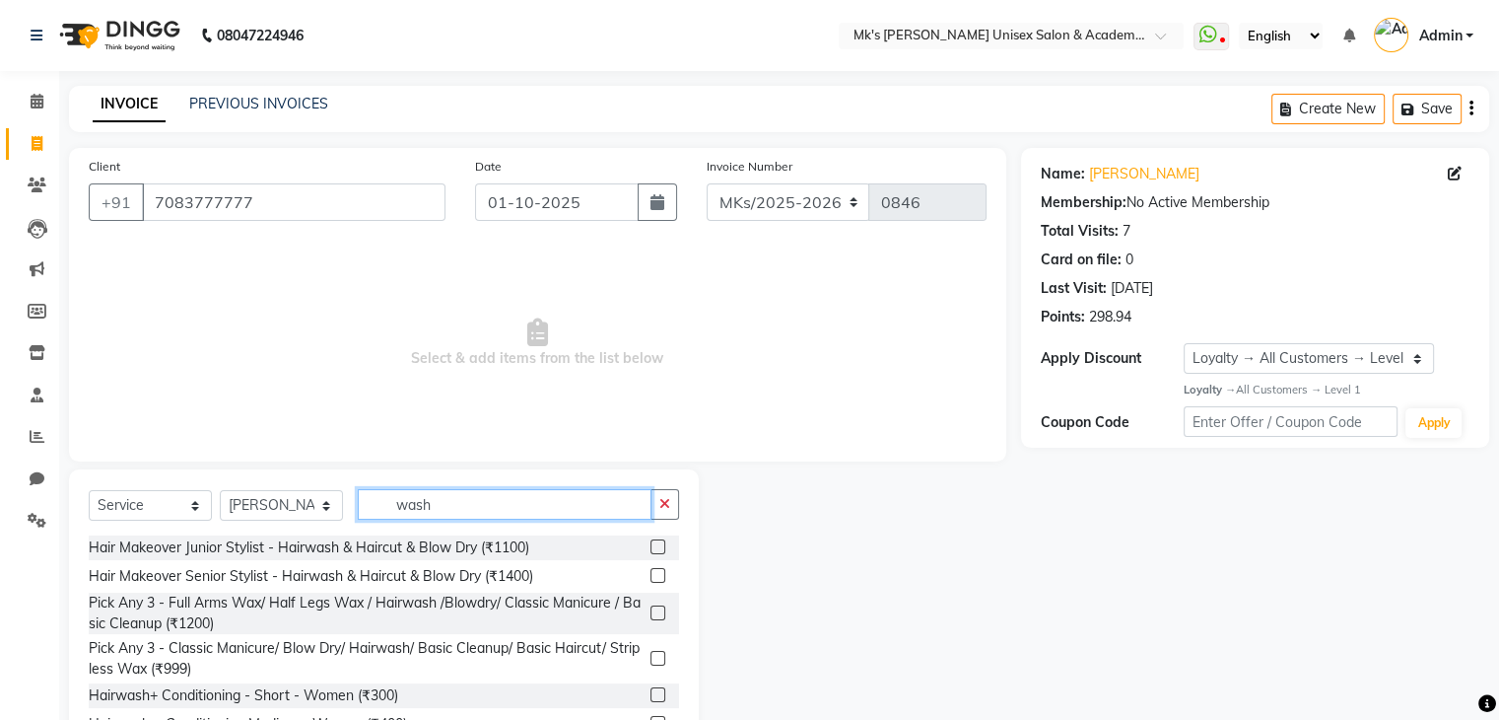
scroll to position [173, 0]
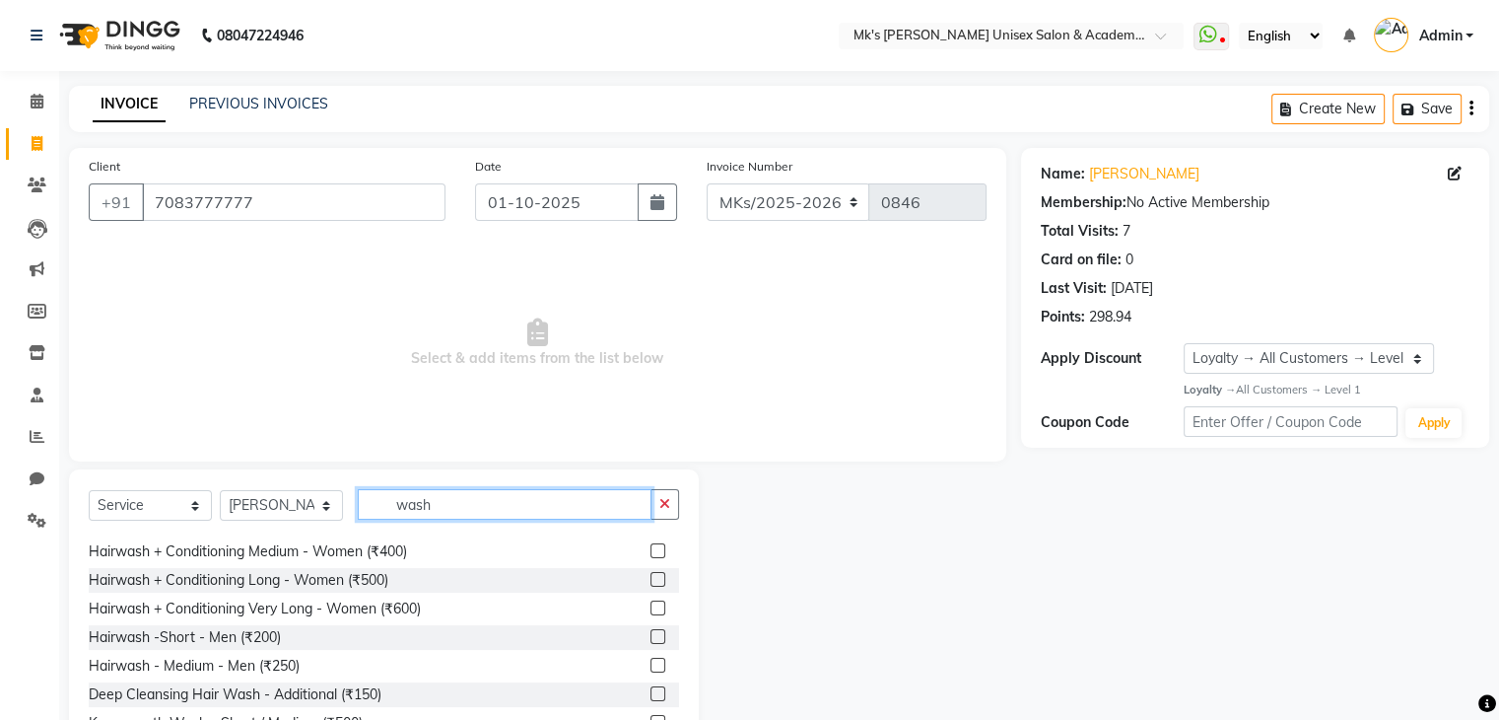
type input "wash"
click at [651, 554] on label at bounding box center [658, 550] width 15 height 15
click at [651, 554] on input "checkbox" at bounding box center [657, 551] width 13 height 13
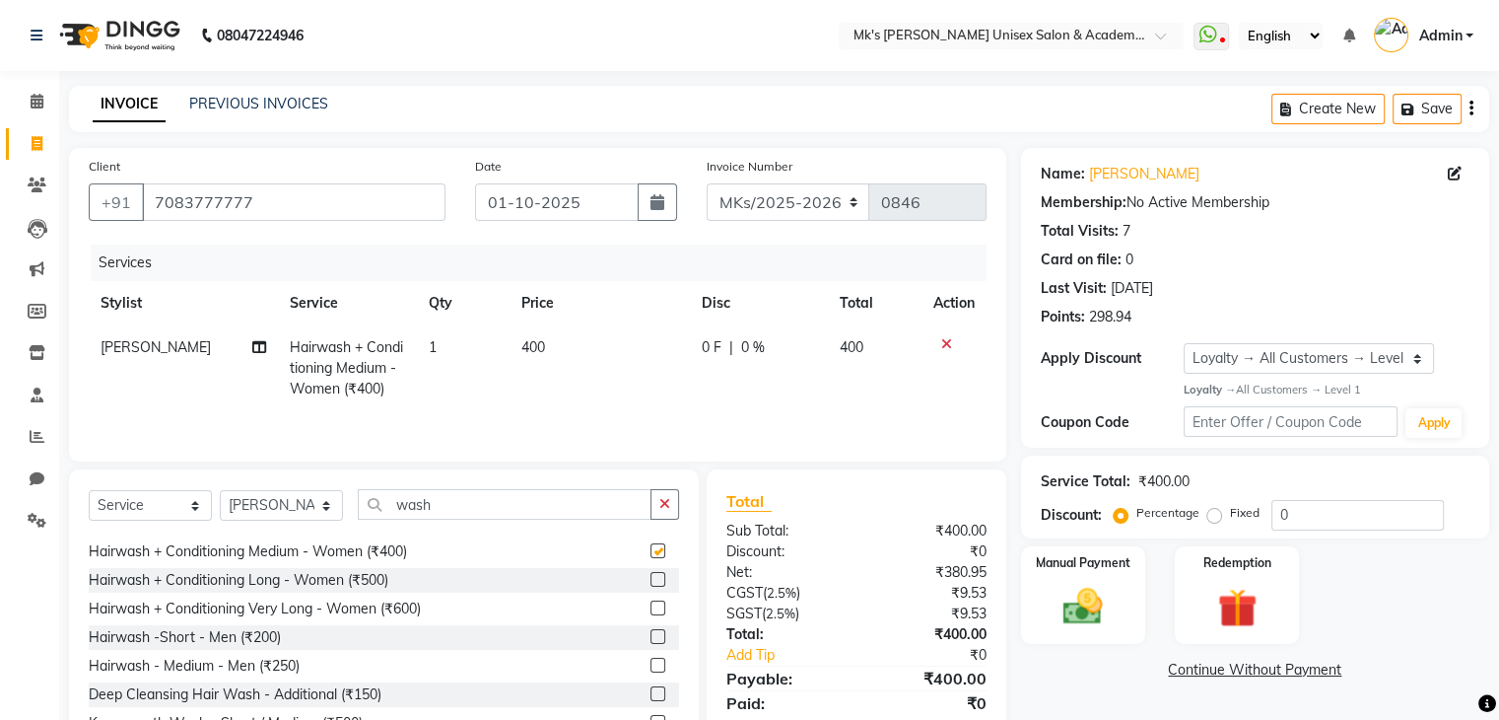
checkbox input "false"
click at [540, 358] on td "400" at bounding box center [600, 368] width 180 height 86
select select "74294"
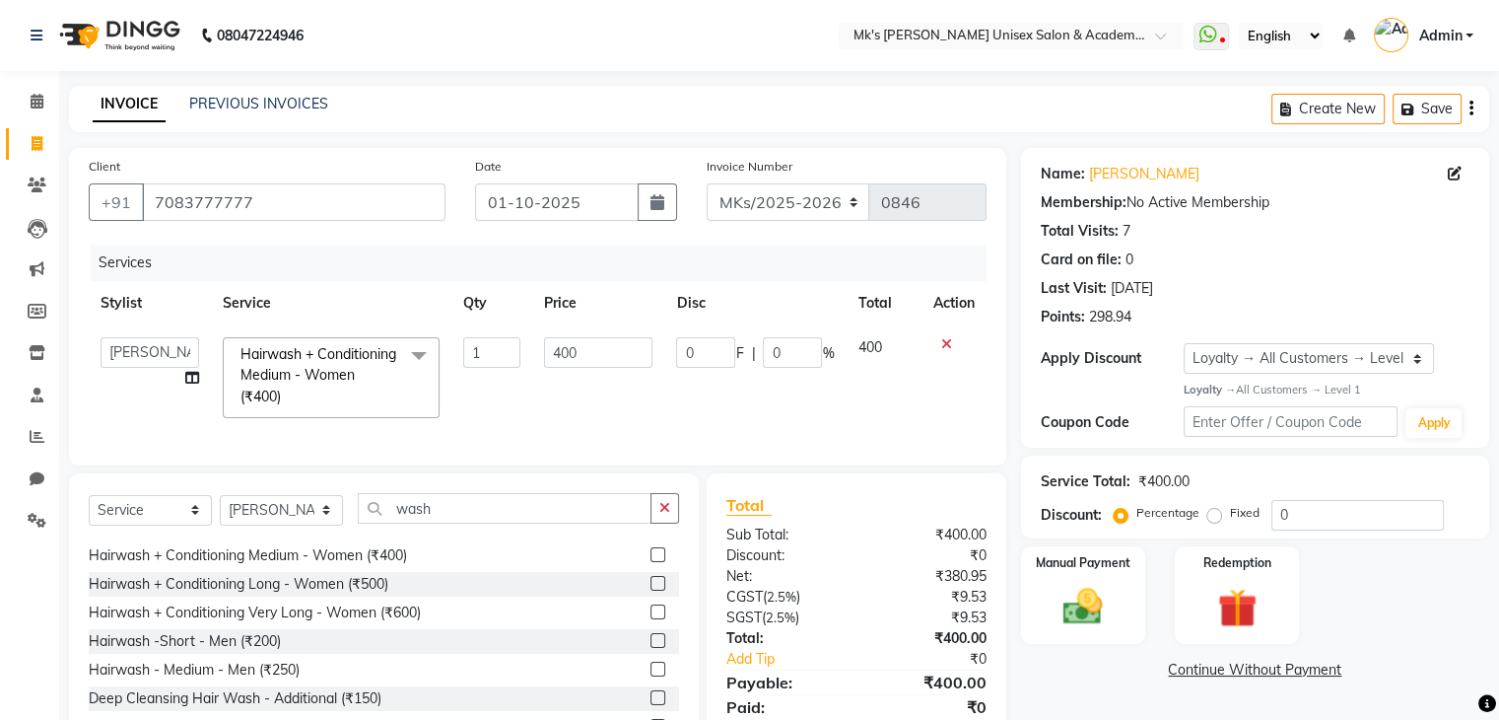
click at [540, 358] on td "400" at bounding box center [598, 377] width 132 height 104
click at [560, 354] on input "400" at bounding box center [598, 352] width 108 height 31
type input "450"
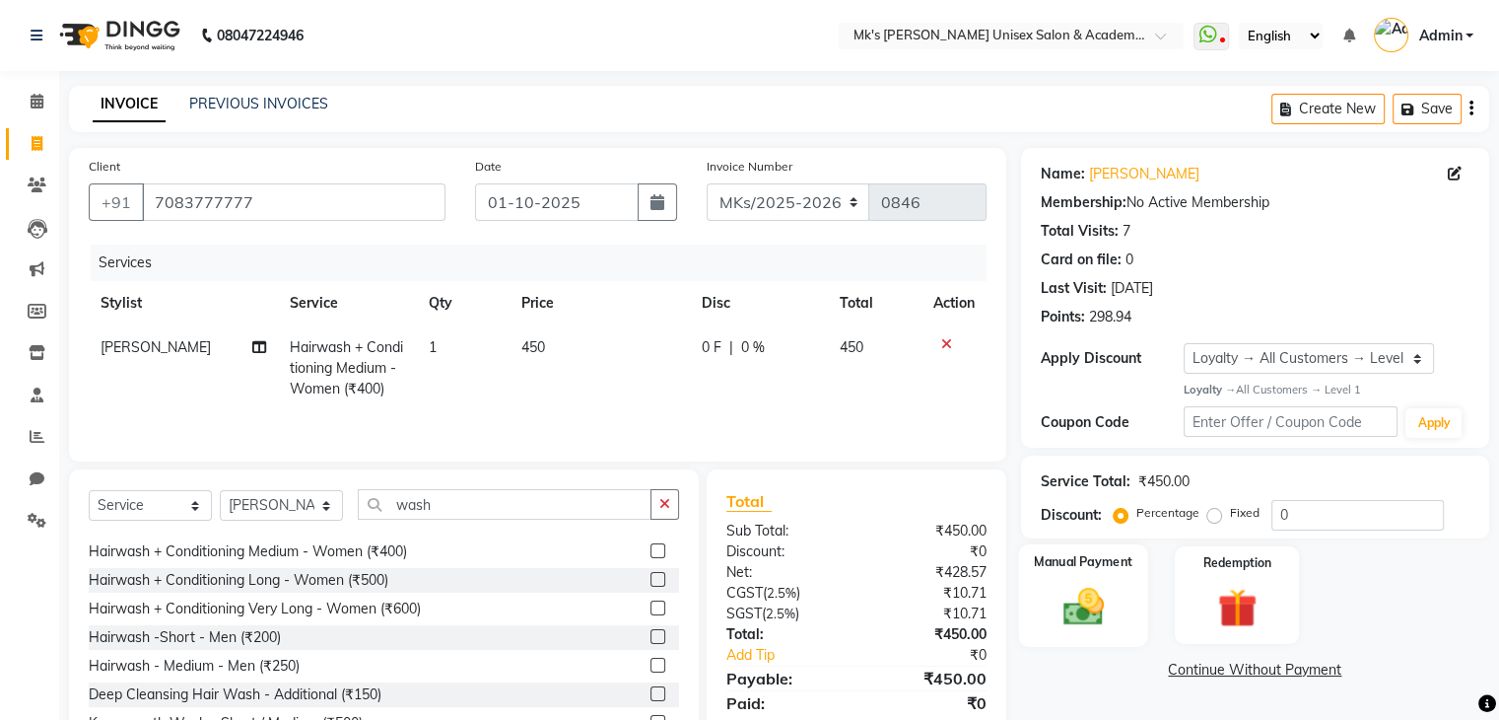
click at [1073, 557] on label "Manual Payment" at bounding box center [1083, 561] width 99 height 19
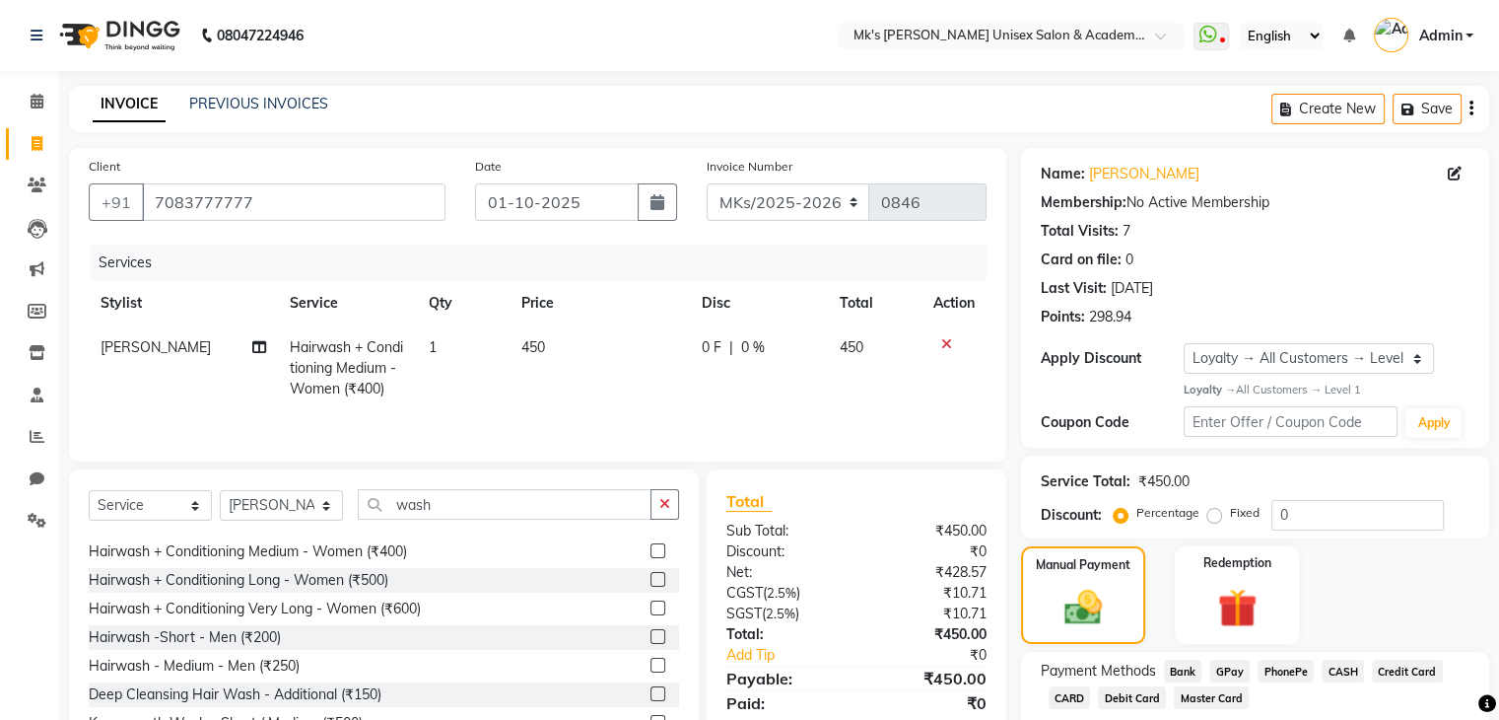
click at [1366, 667] on div "Credit Card" at bounding box center [1403, 672] width 79 height 27
click at [1383, 667] on span "Credit Card" at bounding box center [1407, 670] width 71 height 23
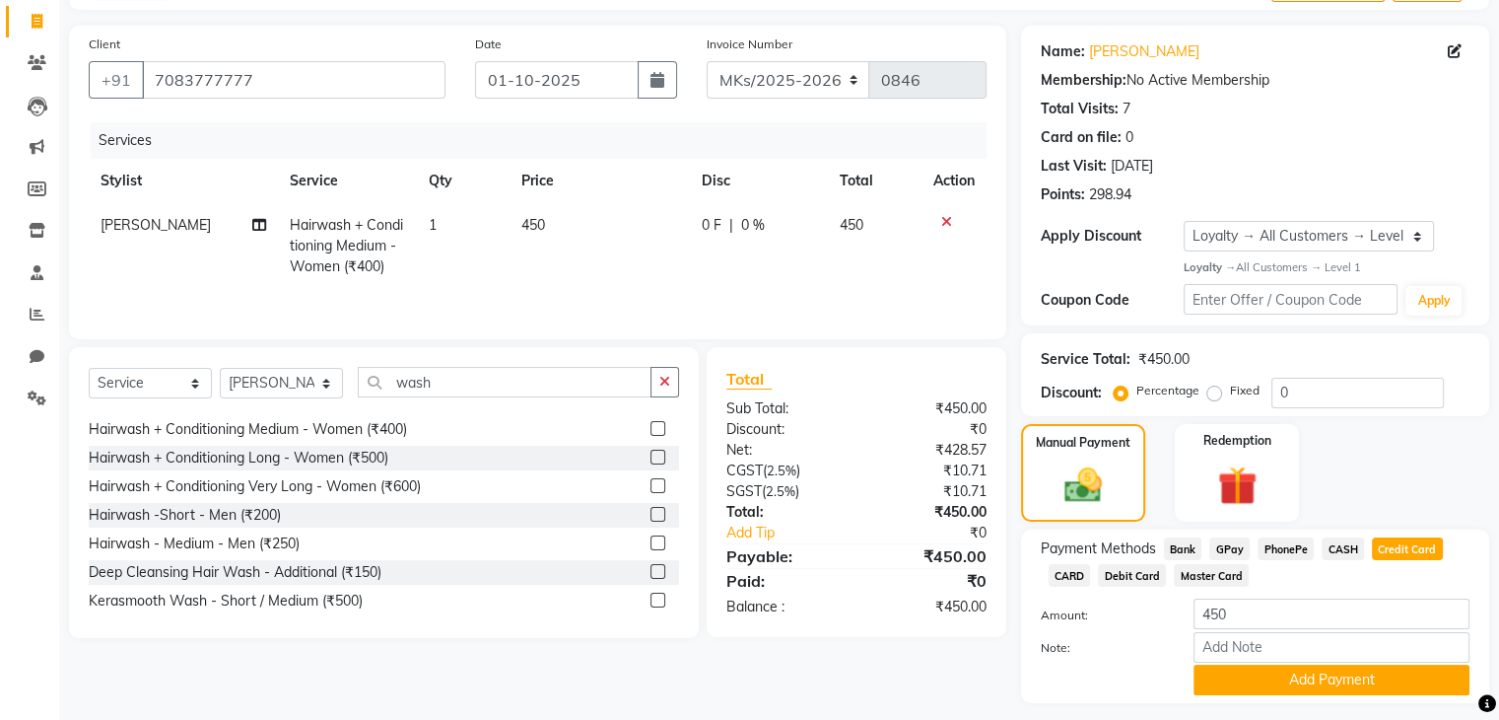
scroll to position [178, 0]
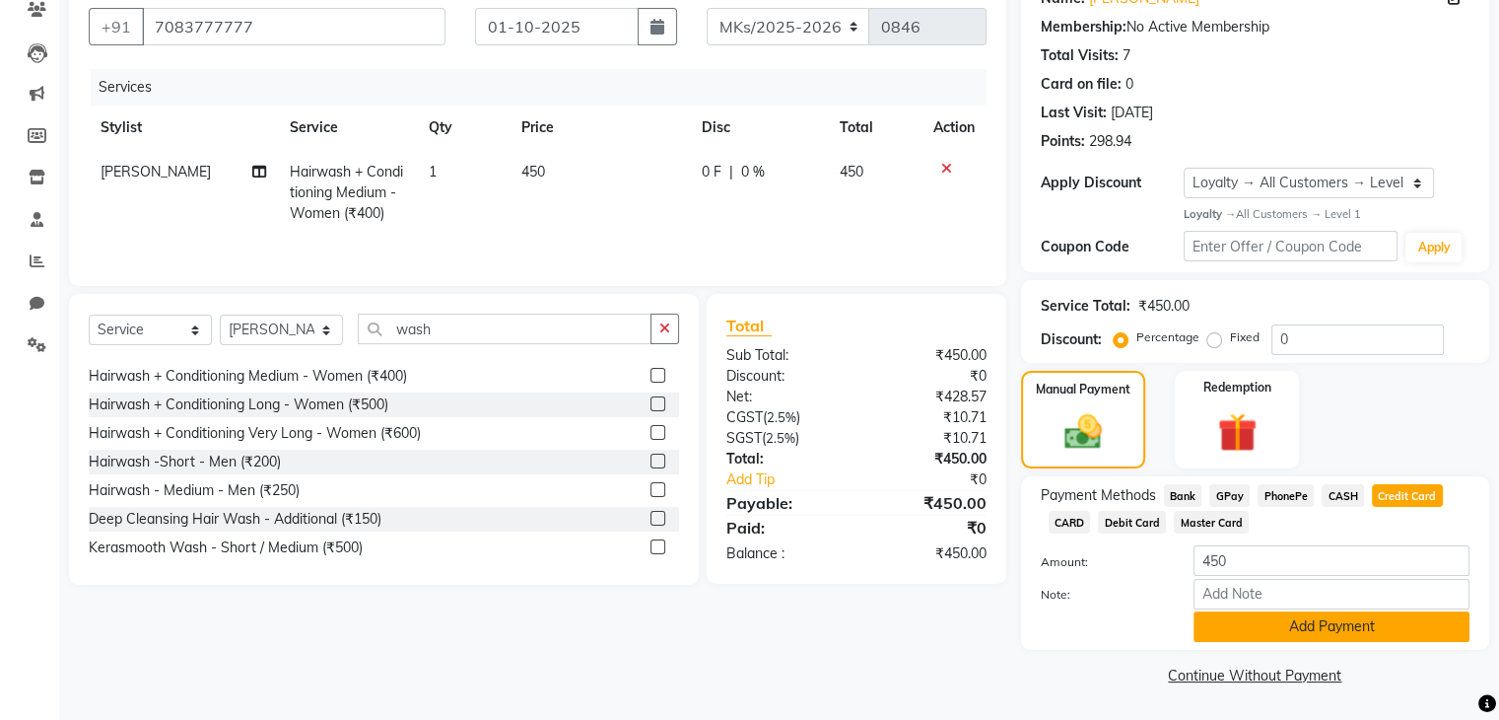
click at [1309, 625] on button "Add Payment" at bounding box center [1332, 626] width 276 height 31
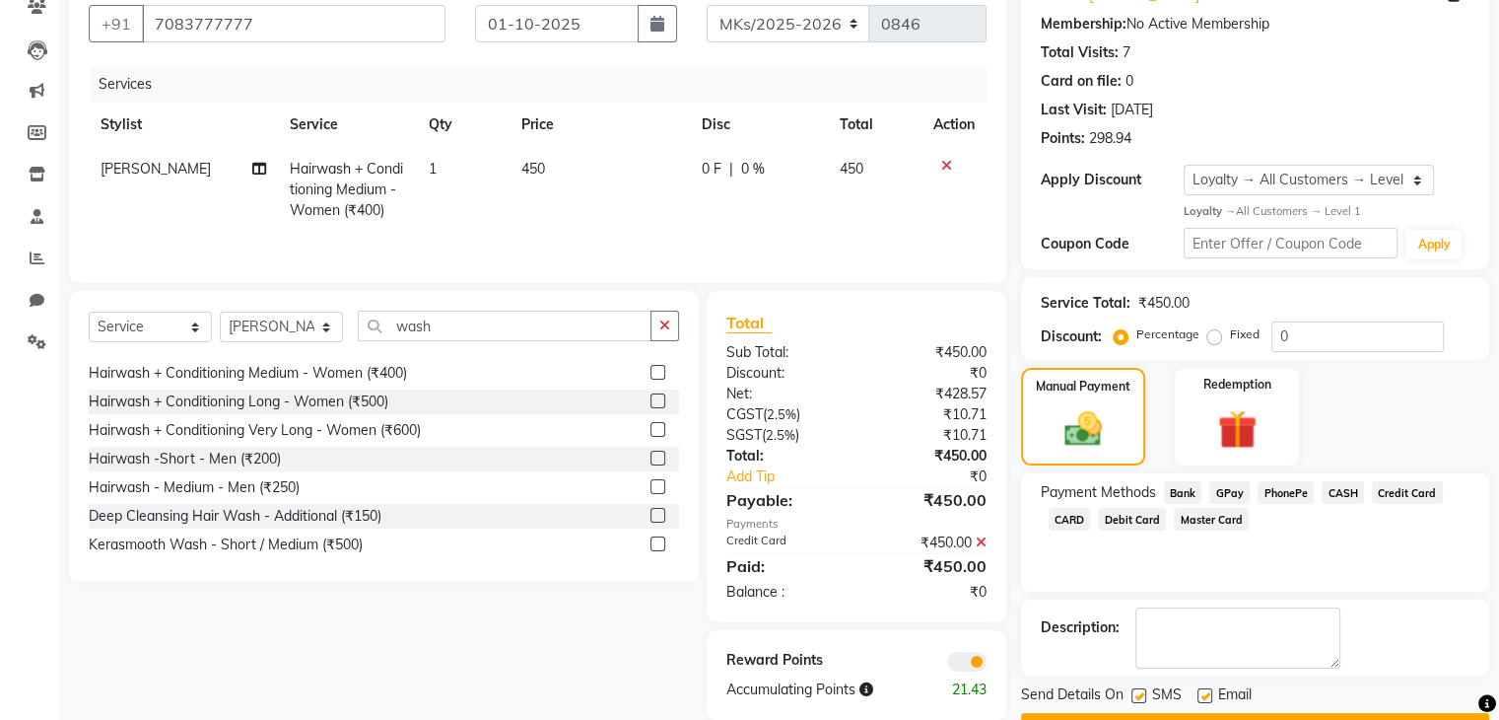
scroll to position [231, 0]
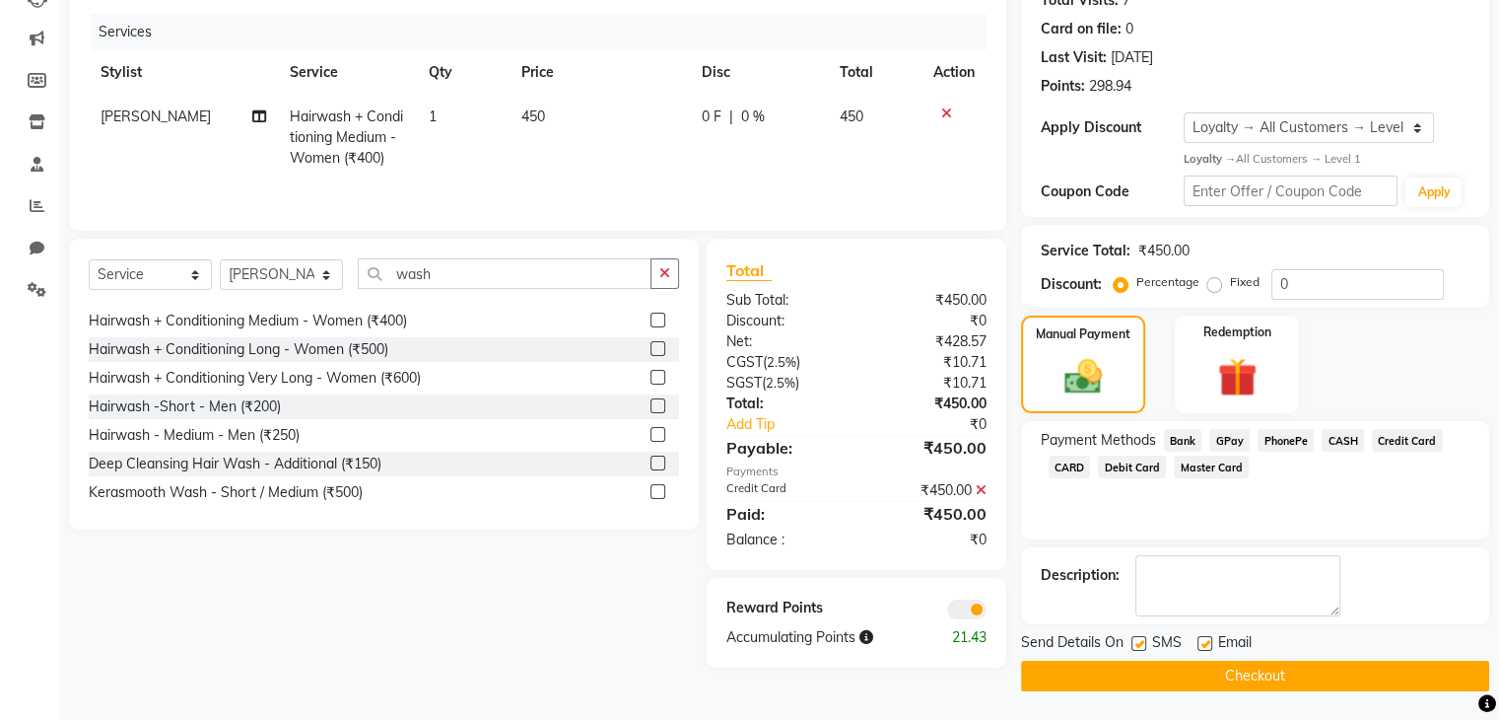
click at [1287, 683] on button "Checkout" at bounding box center [1255, 675] width 468 height 31
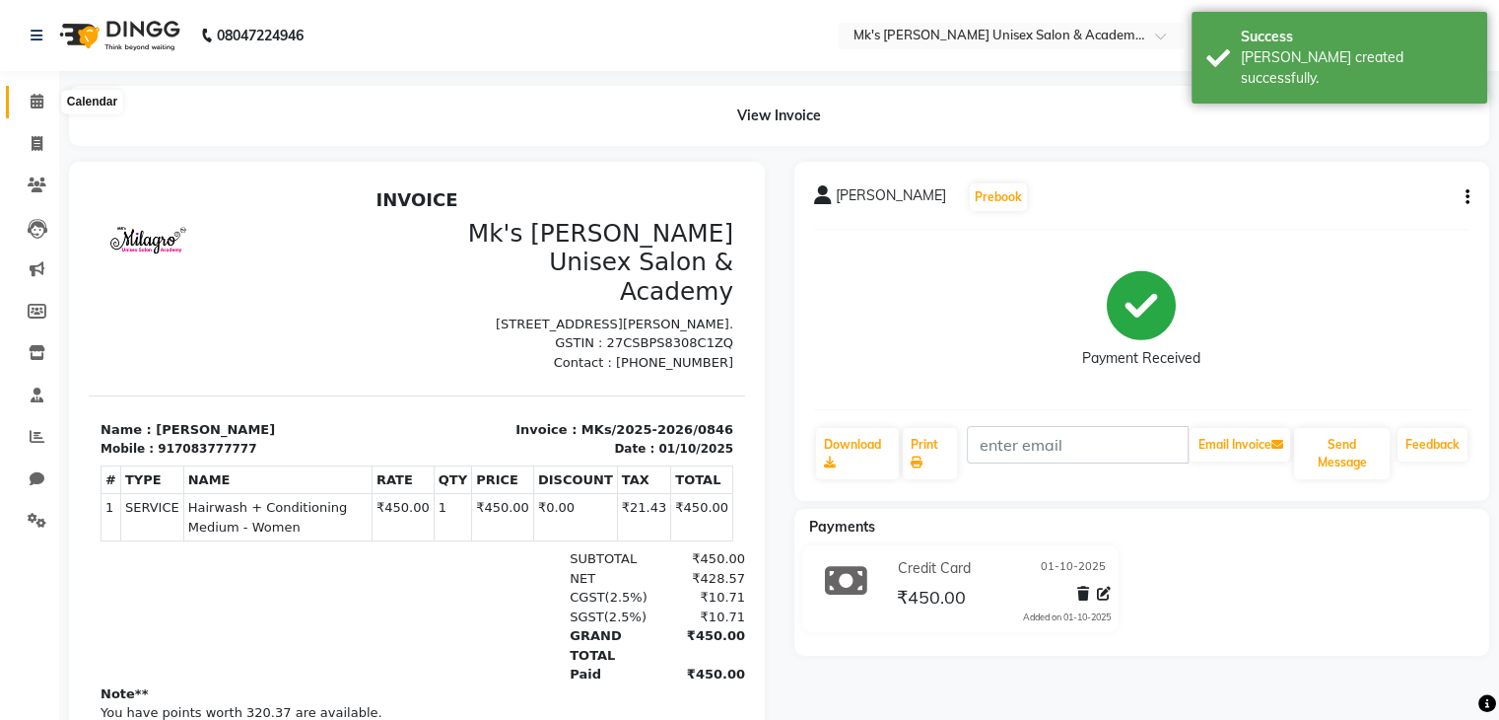
click at [27, 103] on span at bounding box center [37, 102] width 35 height 23
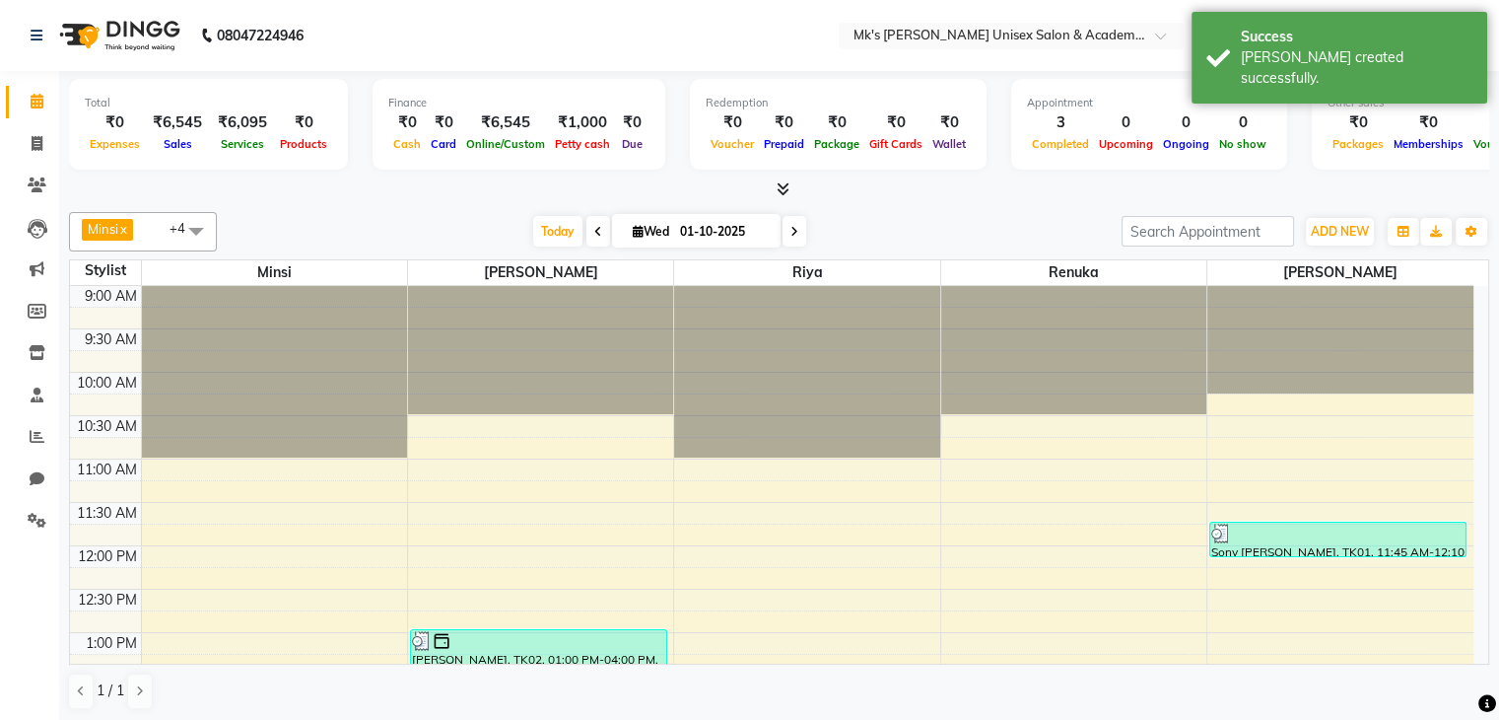
click at [791, 187] on div at bounding box center [779, 189] width 1420 height 21
click at [773, 187] on span at bounding box center [779, 189] width 21 height 21
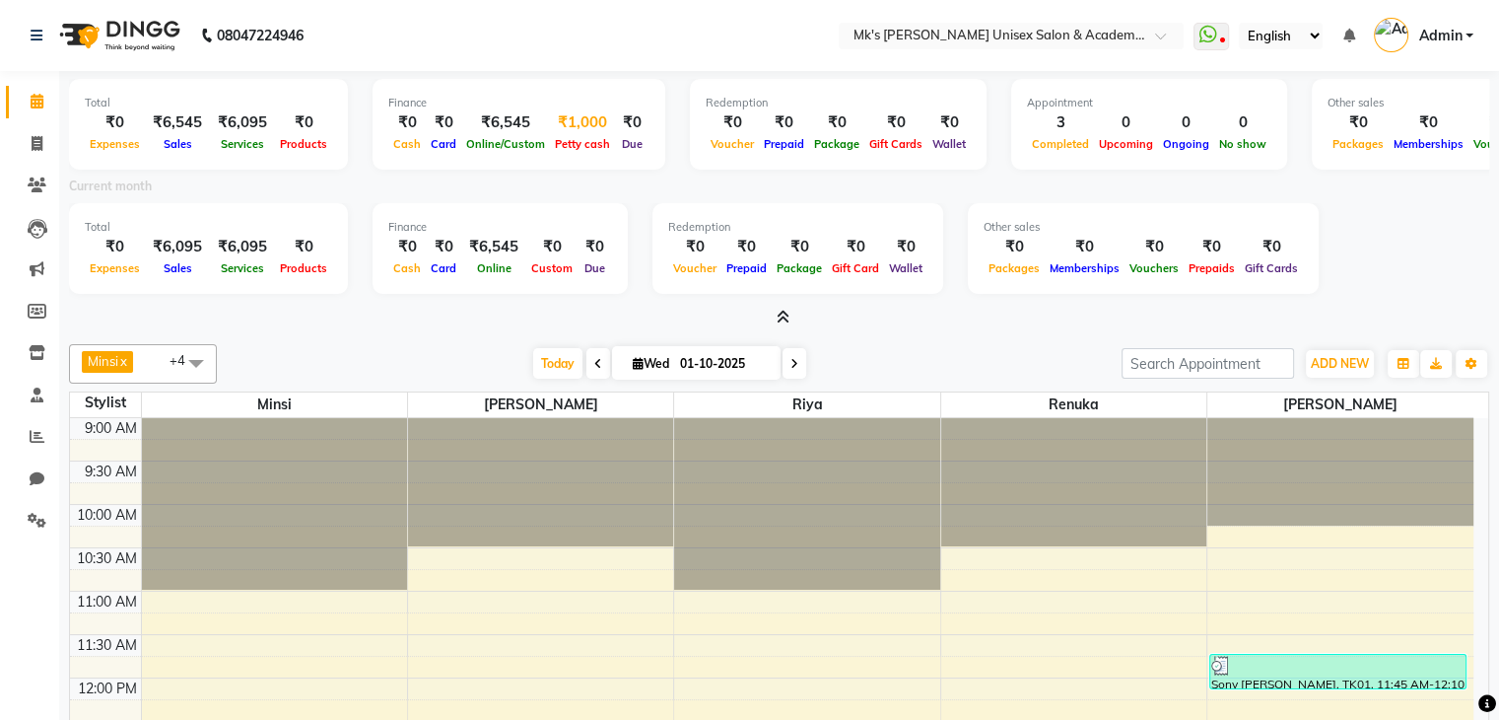
click at [576, 115] on div "₹1,000" at bounding box center [582, 122] width 65 height 23
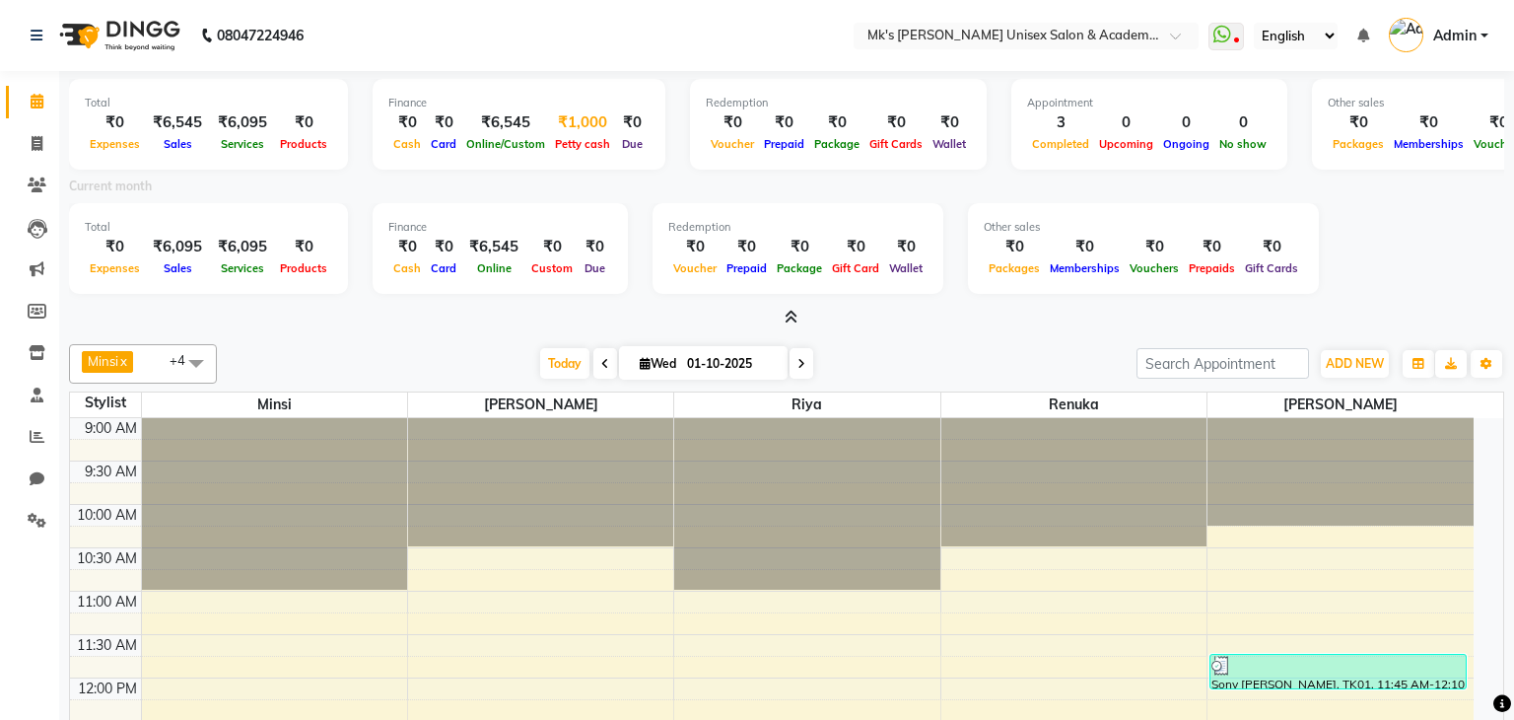
select select "2951"
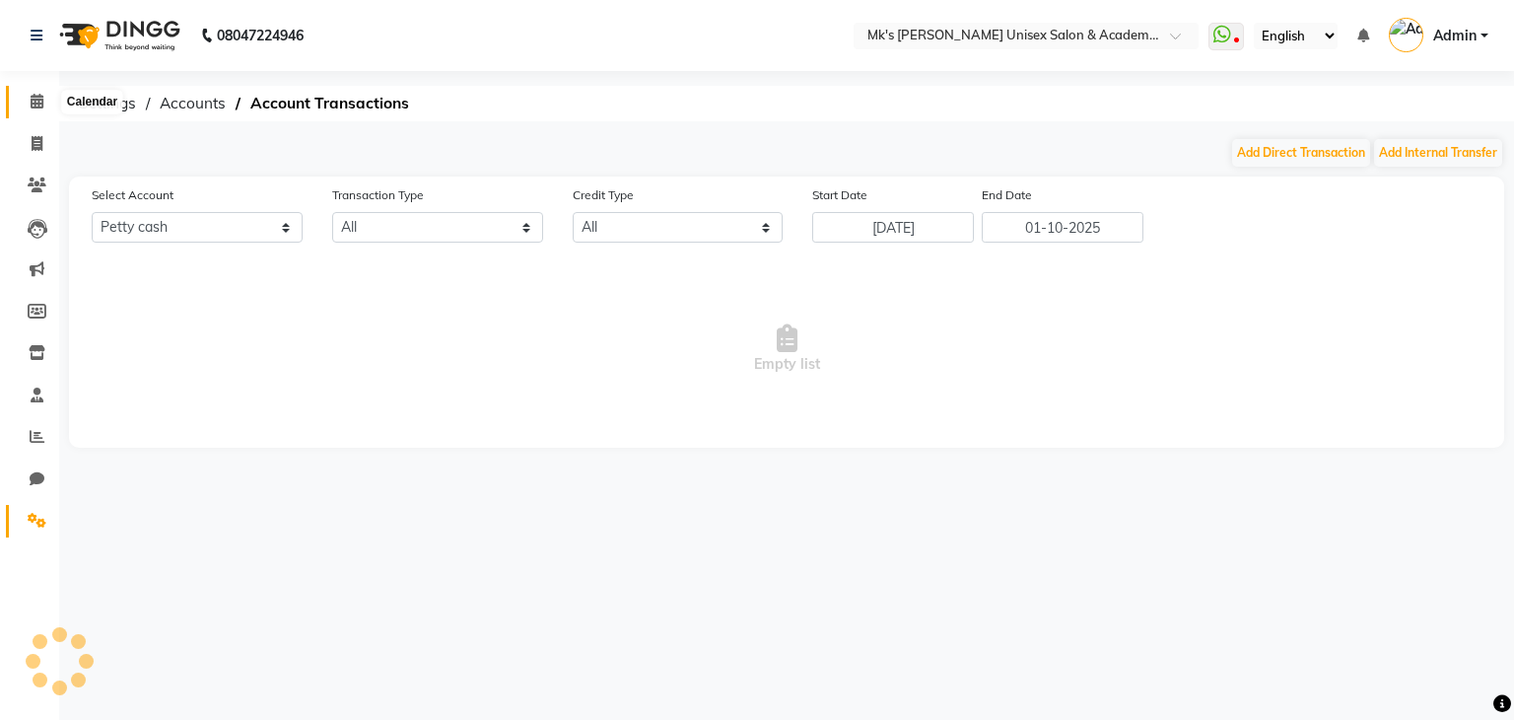
click at [51, 103] on span at bounding box center [37, 102] width 35 height 23
